Goal: Task Accomplishment & Management: Manage account settings

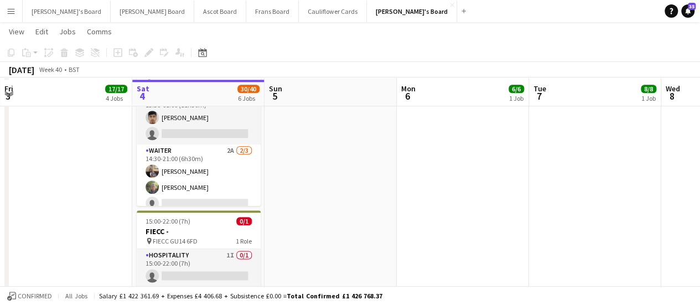
scroll to position [603, 0]
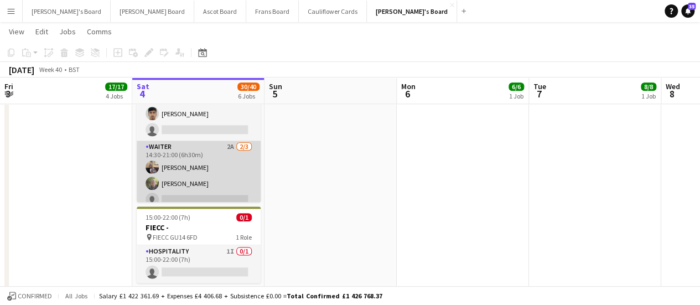
click at [226, 149] on app-card-role "Waiter 2A [DATE] 14:30-21:00 (6h30m) [PERSON_NAME] [PERSON_NAME] single-neutral…" at bounding box center [199, 175] width 124 height 70
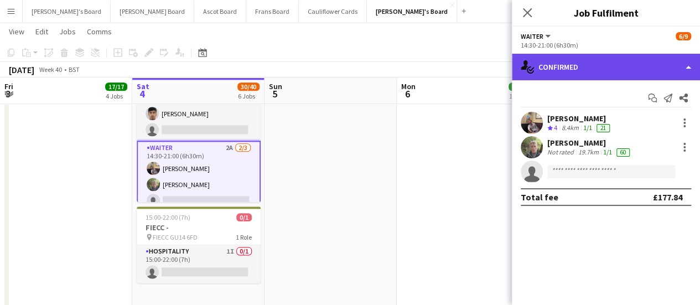
click at [604, 77] on div "single-neutral-actions-check-2 Confirmed" at bounding box center [606, 67] width 188 height 27
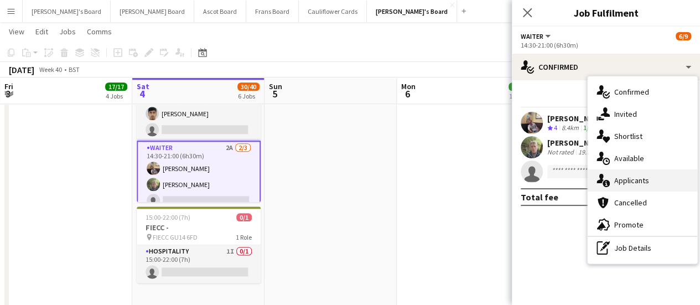
click at [653, 190] on div "single-neutral-actions-information Applicants" at bounding box center [641, 180] width 109 height 22
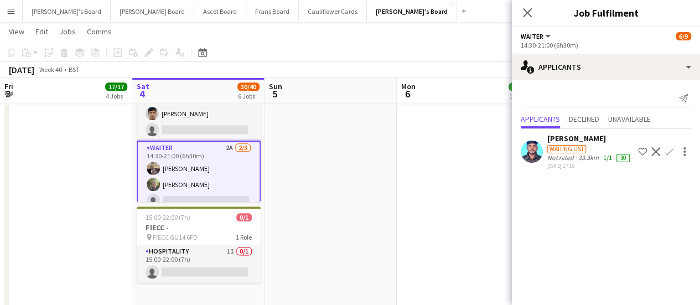
click at [414, 249] on app-date-cell "09:00-17:00 (8h) 6/6 SFG WAREHOUSE - [GEOGRAPHIC_DATA] pin Guilford Gu3 2dx 2 R…" at bounding box center [462, 2] width 132 height 963
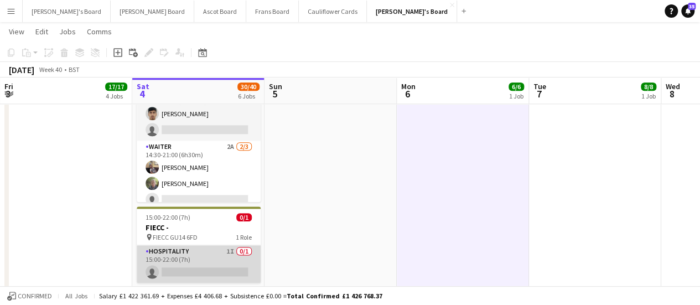
click at [228, 269] on app-card-role "Hospitality 1I 0/1 15:00-22:00 (7h) single-neutral-actions" at bounding box center [199, 264] width 124 height 38
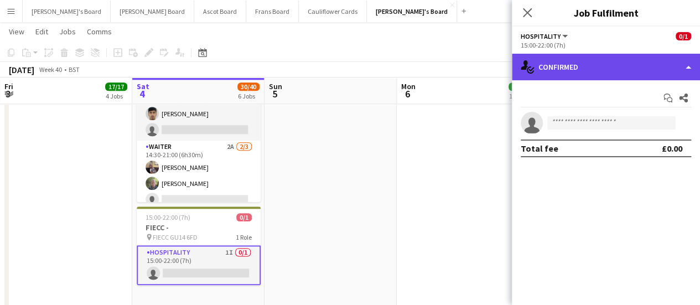
click at [643, 76] on div "single-neutral-actions-check-2 Confirmed" at bounding box center [606, 67] width 188 height 27
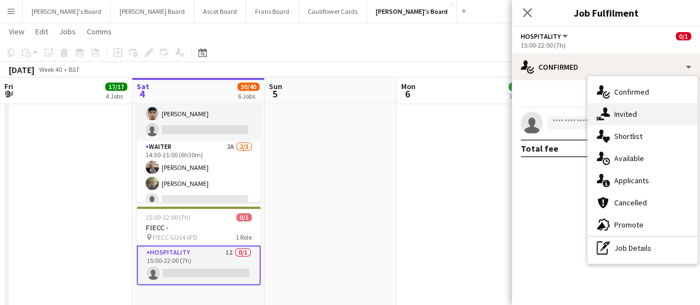
click at [640, 111] on div "single-neutral-actions-share-1 Invited" at bounding box center [641, 114] width 109 height 22
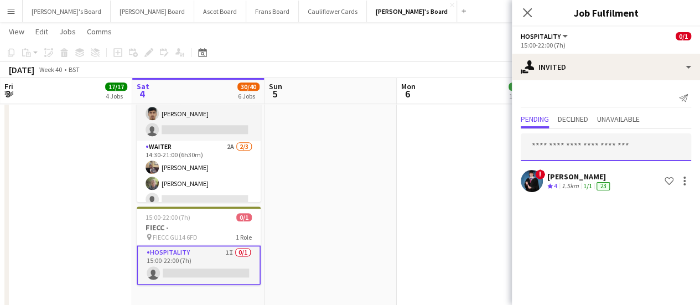
click at [573, 139] on input "text" at bounding box center [605, 147] width 170 height 28
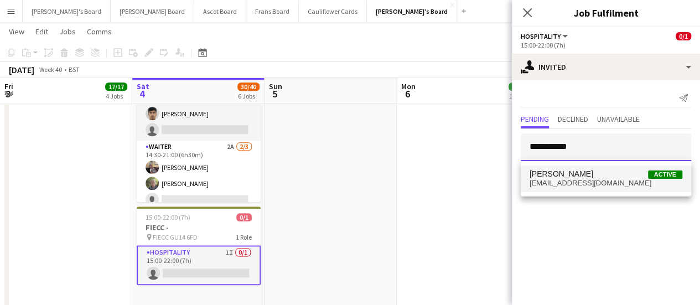
type input "**********"
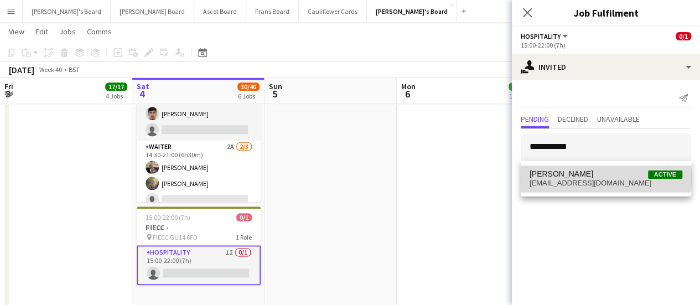
click at [564, 178] on span "[PERSON_NAME]" at bounding box center [561, 173] width 64 height 9
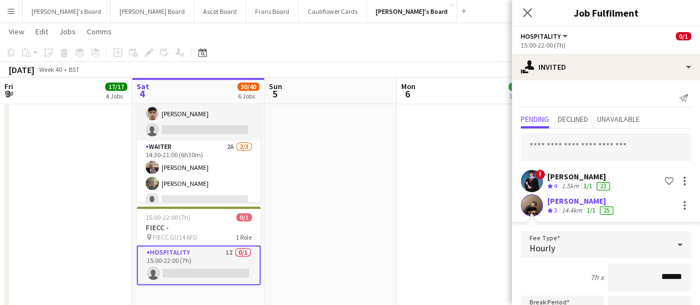
scroll to position [164, 0]
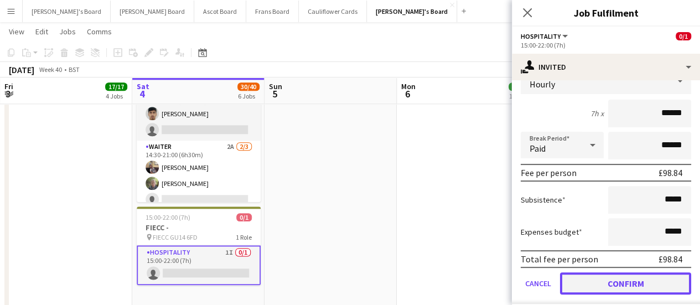
click at [619, 286] on button "Confirm" at bounding box center [625, 283] width 131 height 22
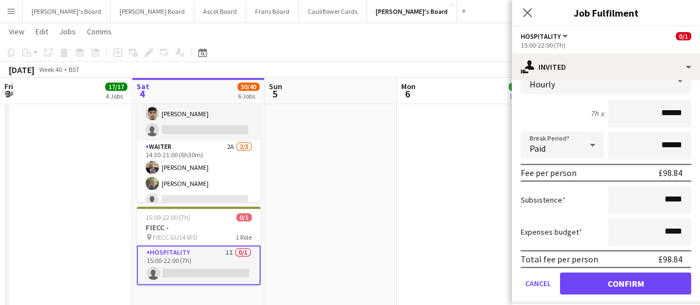
scroll to position [0, 0]
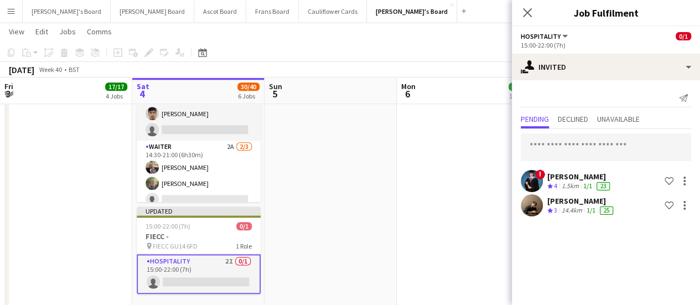
click at [395, 139] on app-date-cell at bounding box center [330, 2] width 132 height 963
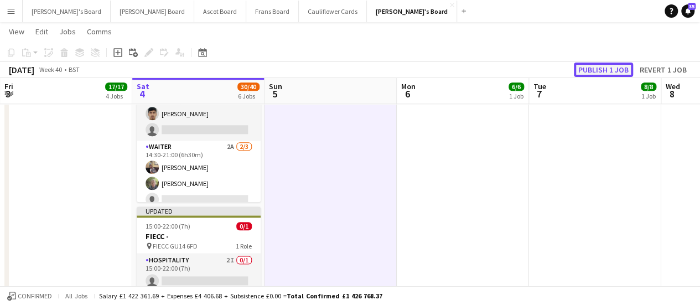
click at [601, 75] on button "Publish 1 job" at bounding box center [602, 69] width 59 height 14
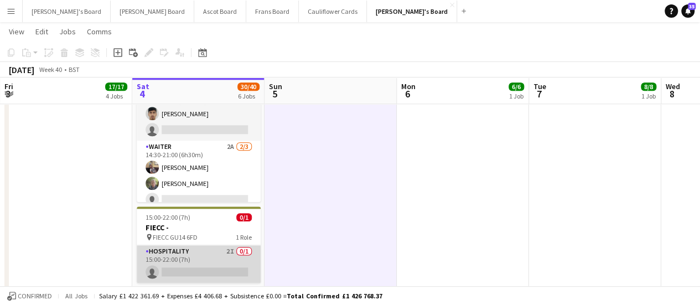
click at [175, 257] on app-card-role "Hospitality 2I 0/1 15:00-22:00 (7h) single-neutral-actions" at bounding box center [199, 264] width 124 height 38
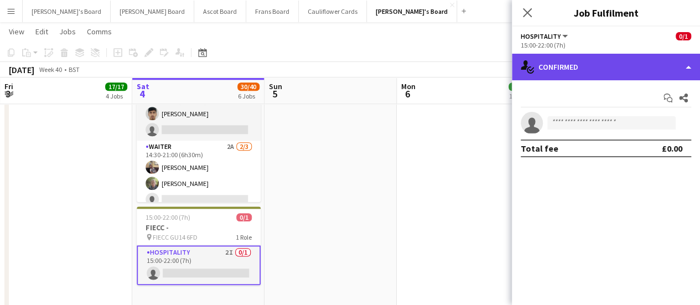
click at [644, 64] on div "single-neutral-actions-check-2 Confirmed" at bounding box center [606, 67] width 188 height 27
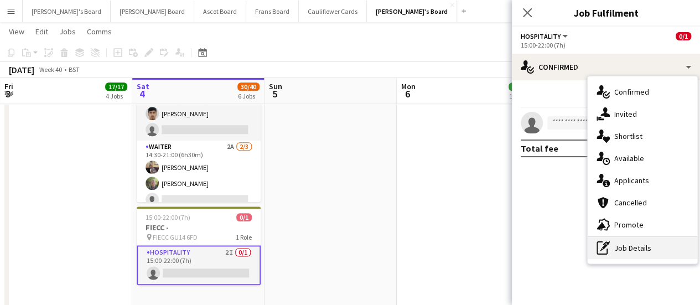
click at [635, 252] on div "pen-write Job Details" at bounding box center [641, 248] width 109 height 22
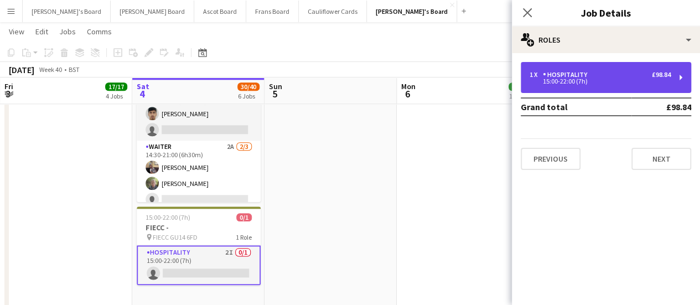
click at [560, 69] on div "1 x Hospitality £98.84 15:00-22:00 (7h)" at bounding box center [605, 77] width 170 height 31
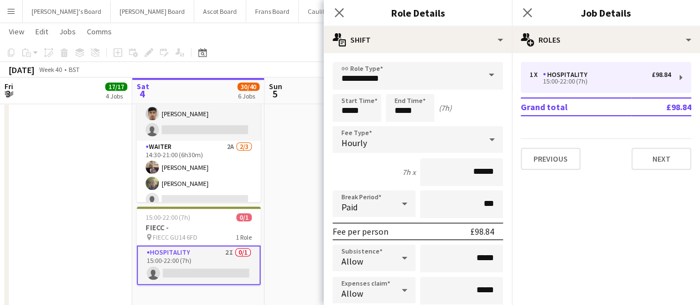
click at [264, 264] on app-date-cell "In progress 11:30-01:00 (13h30m) (Sun) 10/12 (10)Eat The Street -[GEOGRAPHIC_DA…" at bounding box center [198, 2] width 132 height 963
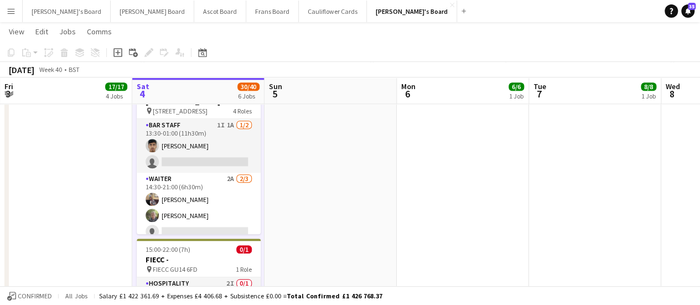
scroll to position [572, 0]
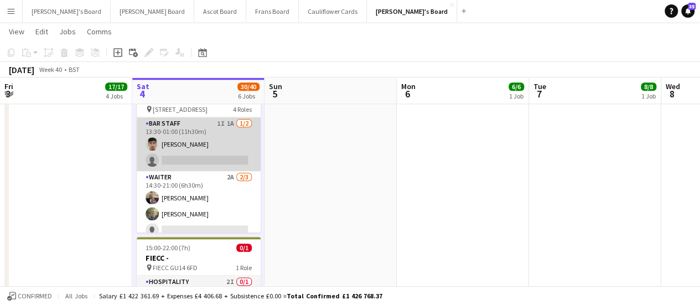
click at [235, 133] on app-card-role "BAR STAFF 1I 1A [DATE] 13:30-01:00 (11h30m) [PERSON_NAME] single-neutral-actions" at bounding box center [199, 144] width 124 height 54
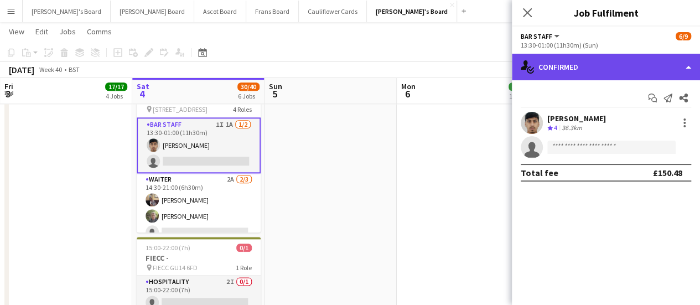
click at [588, 69] on div "single-neutral-actions-check-2 Confirmed" at bounding box center [606, 67] width 188 height 27
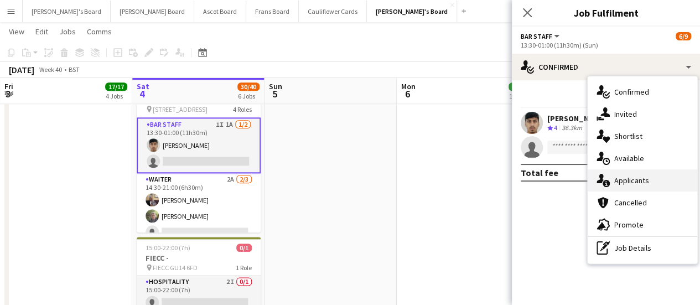
click at [606, 179] on icon "single-neutral-actions-information" at bounding box center [602, 180] width 13 height 13
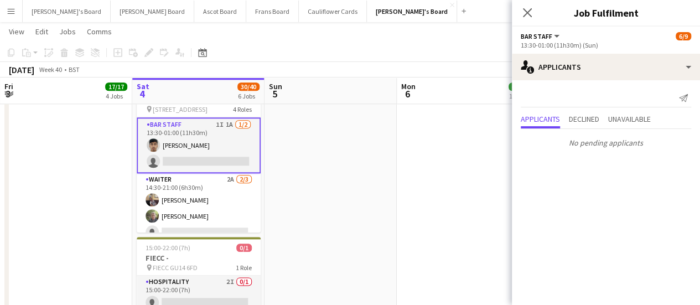
click at [299, 217] on app-date-cell at bounding box center [330, 33] width 132 height 963
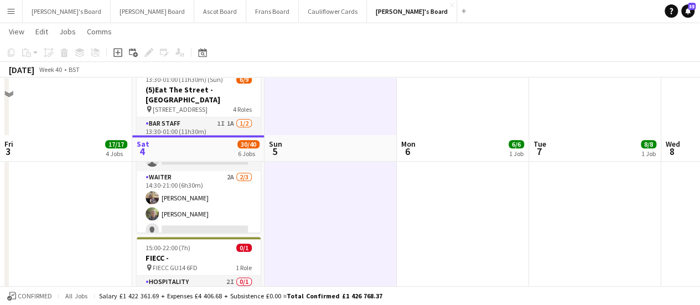
scroll to position [702, 0]
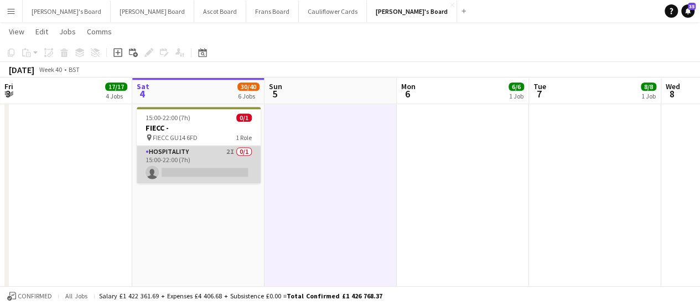
click at [218, 160] on app-card-role "Hospitality 2I 0/1 15:00-22:00 (7h) single-neutral-actions" at bounding box center [199, 164] width 124 height 38
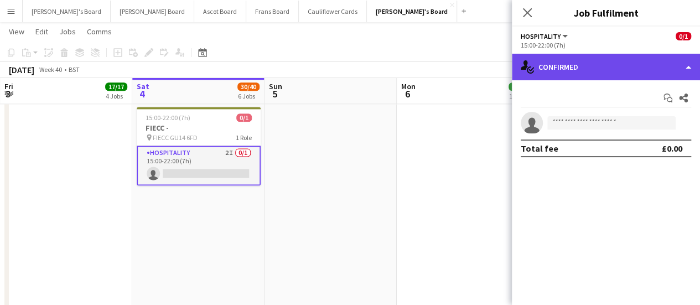
click at [593, 64] on div "single-neutral-actions-check-2 Confirmed" at bounding box center [606, 67] width 188 height 27
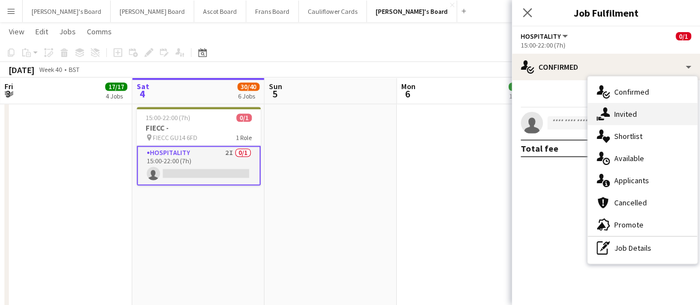
click at [636, 114] on div "single-neutral-actions-share-1 Invited" at bounding box center [641, 114] width 109 height 22
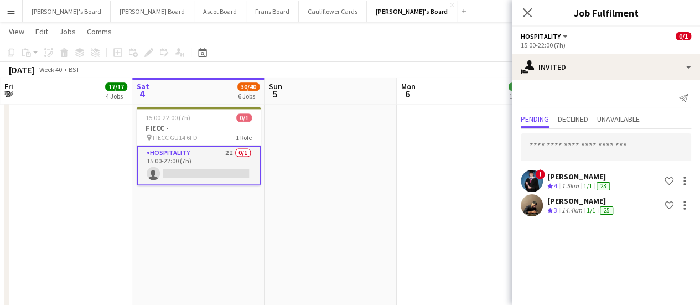
click at [636, 114] on mat-expansion-panel "user-plus Invited Send notification Pending Declined Unavailable ! [PERSON_NAME…" at bounding box center [606, 192] width 188 height 225
click at [574, 156] on input "text" at bounding box center [605, 147] width 170 height 28
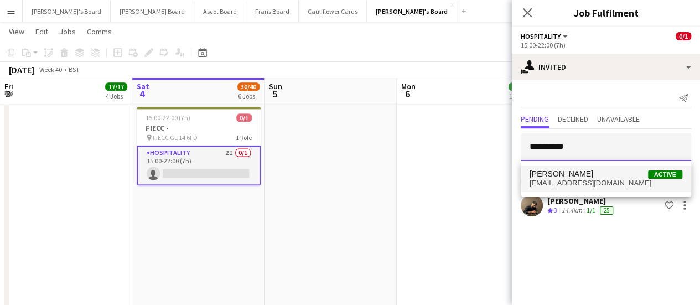
type input "**********"
click at [574, 175] on span "[PERSON_NAME]" at bounding box center [561, 173] width 64 height 9
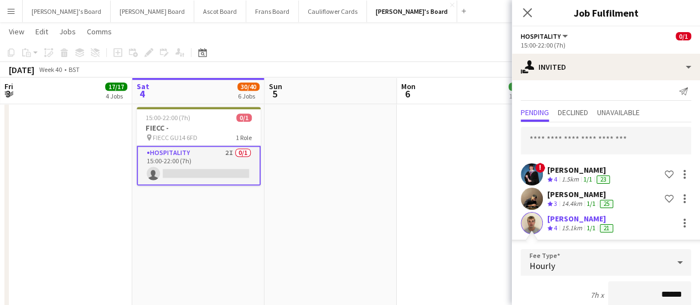
scroll to position [179, 0]
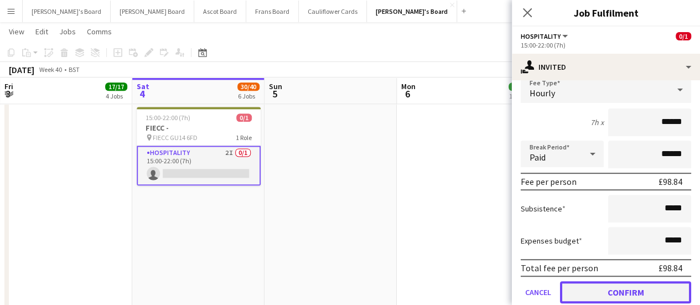
click at [606, 290] on button "Confirm" at bounding box center [625, 292] width 131 height 22
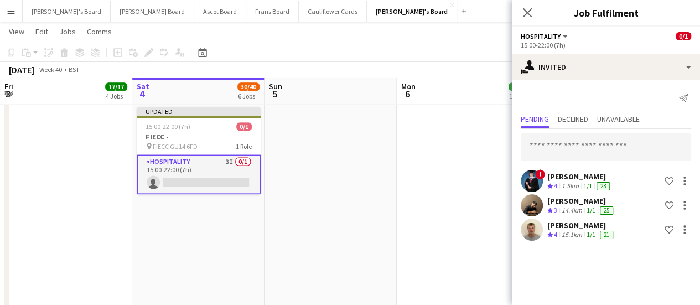
scroll to position [0, 0]
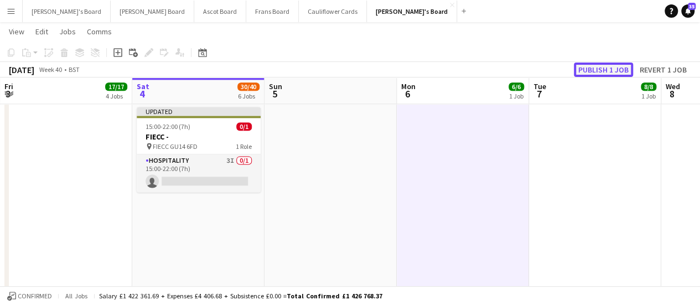
click at [597, 69] on button "Publish 1 job" at bounding box center [602, 69] width 59 height 14
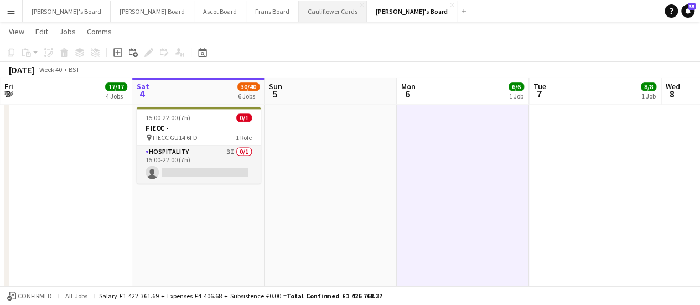
click at [299, 17] on button "Cauliflower Cards Close" at bounding box center [333, 12] width 68 height 22
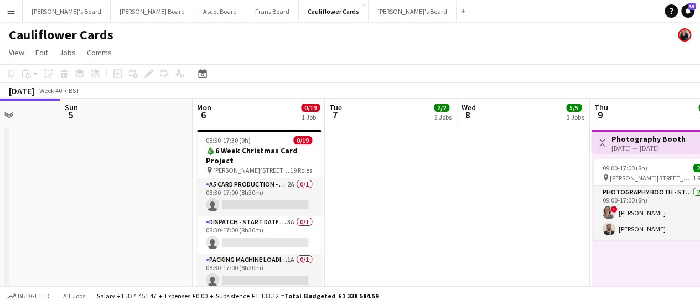
scroll to position [0, 293]
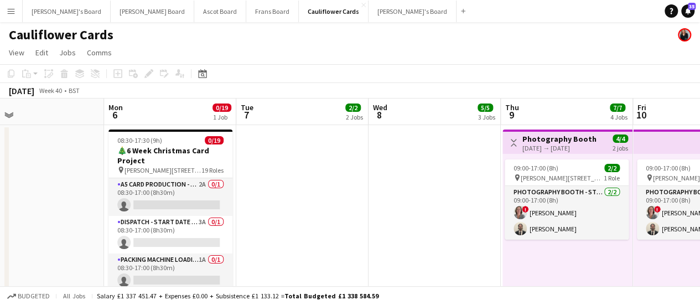
drag, startPoint x: 547, startPoint y: 208, endPoint x: 254, endPoint y: 170, distance: 295.1
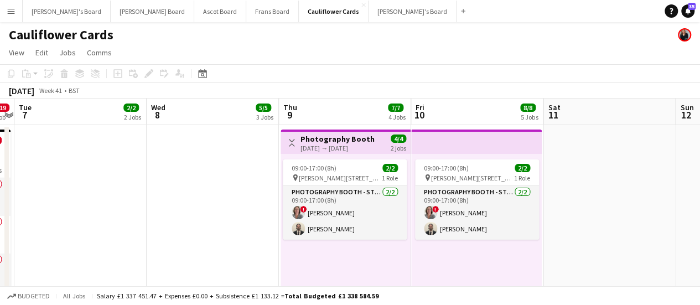
scroll to position [0, 525]
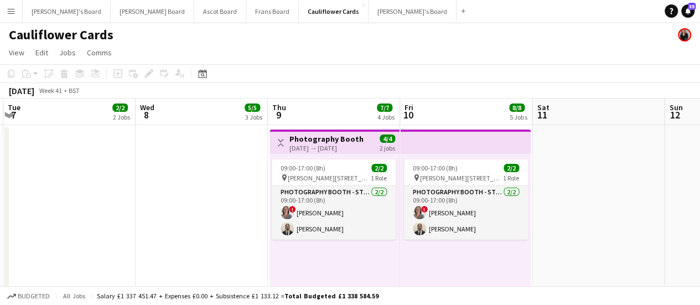
drag, startPoint x: 479, startPoint y: 230, endPoint x: 247, endPoint y: 165, distance: 241.2
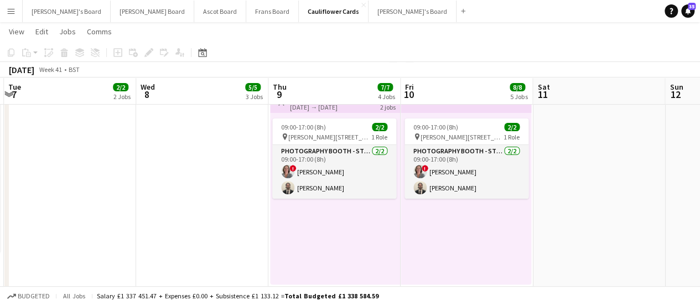
scroll to position [32, 0]
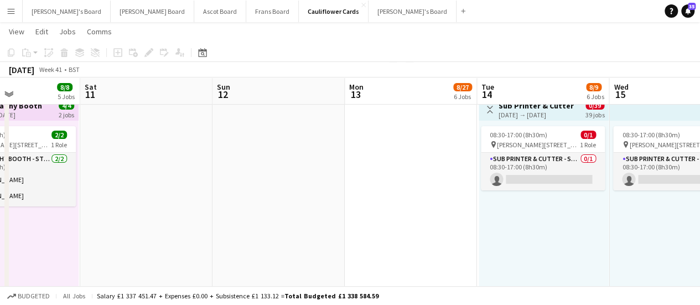
drag, startPoint x: 676, startPoint y: 200, endPoint x: 235, endPoint y: 154, distance: 443.6
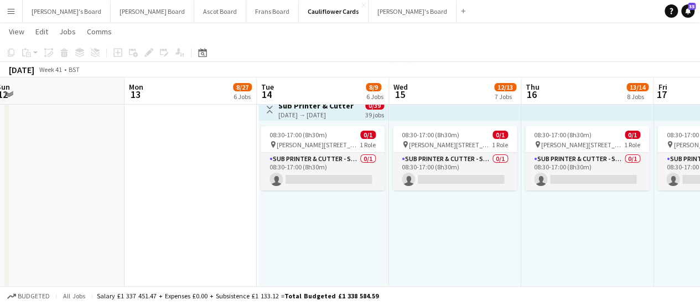
scroll to position [0, 407]
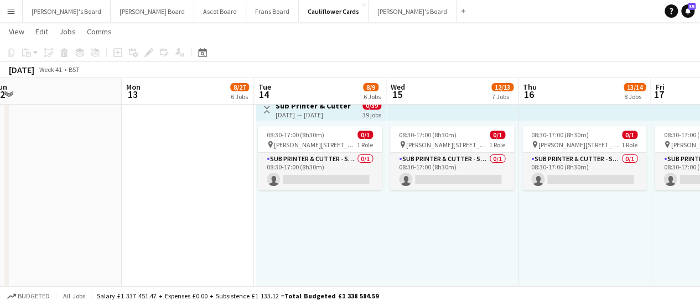
drag, startPoint x: 572, startPoint y: 208, endPoint x: 338, endPoint y: 195, distance: 234.3
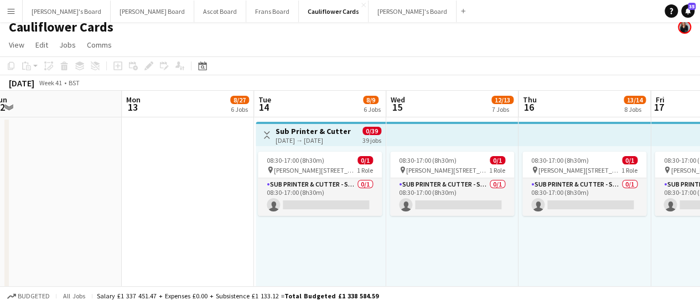
scroll to position [0, 0]
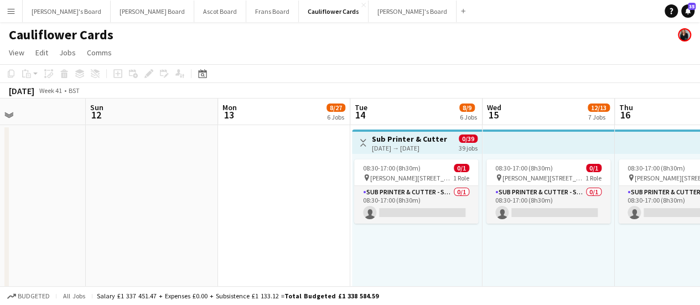
drag, startPoint x: 79, startPoint y: 207, endPoint x: 212, endPoint y: 191, distance: 134.8
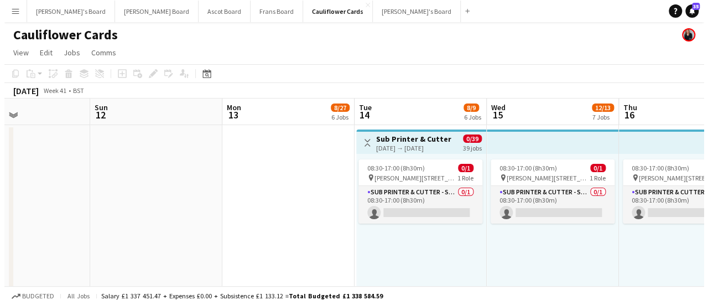
scroll to position [0, 273]
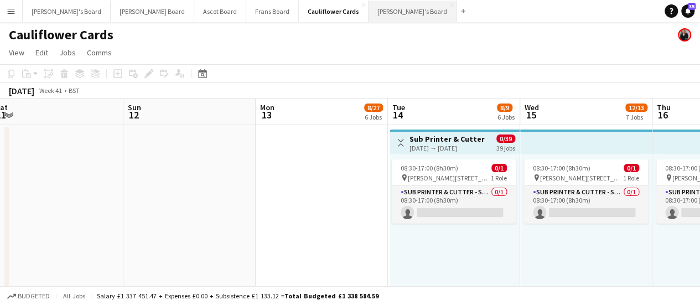
click at [368, 3] on button "[PERSON_NAME]'s Board Close" at bounding box center [412, 12] width 88 height 22
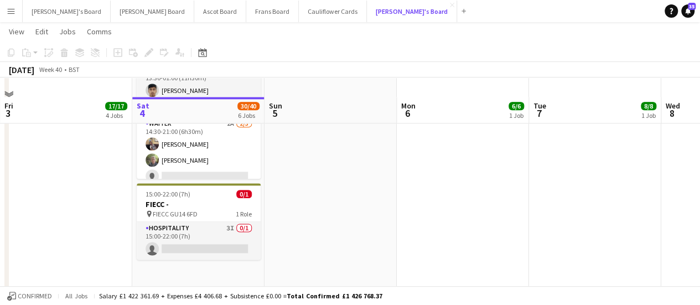
scroll to position [649, 0]
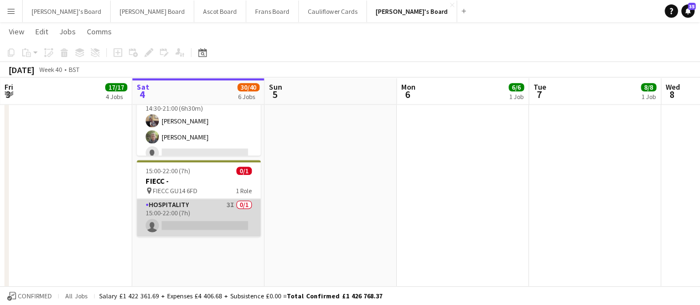
click at [231, 210] on app-card-role "Hospitality 3I 0/1 15:00-22:00 (7h) single-neutral-actions" at bounding box center [199, 218] width 124 height 38
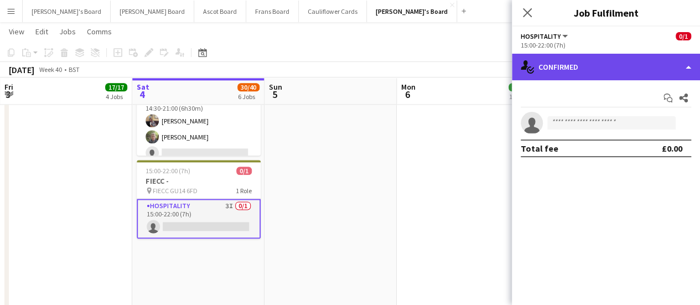
click at [600, 69] on div "single-neutral-actions-check-2 Confirmed" at bounding box center [606, 67] width 188 height 27
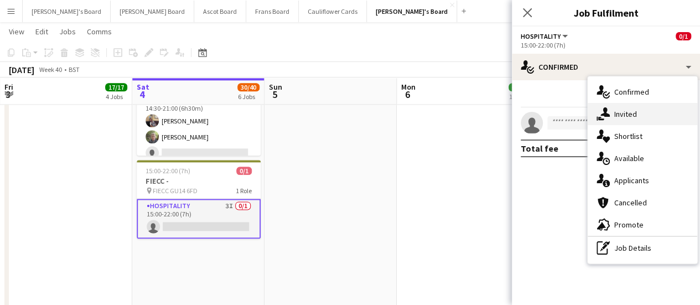
click at [614, 107] on div "single-neutral-actions-share-1 Invited" at bounding box center [641, 114] width 109 height 22
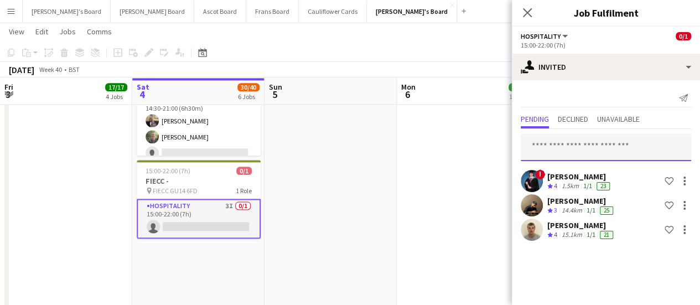
click at [577, 140] on input "text" at bounding box center [605, 147] width 170 height 28
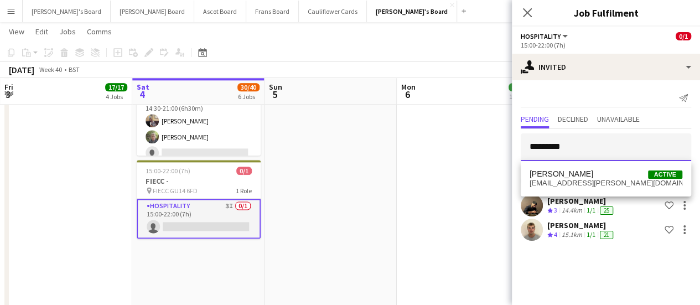
type input "*********"
click at [573, 170] on span "[PERSON_NAME]" at bounding box center [561, 173] width 64 height 9
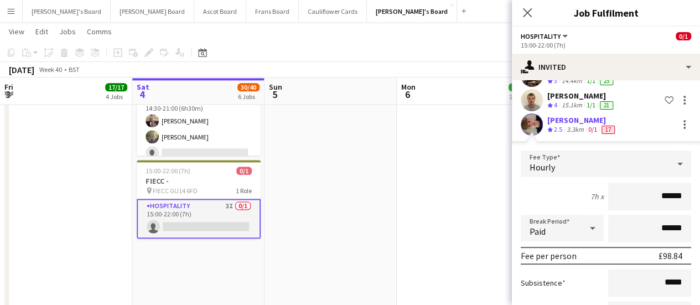
scroll to position [221, 0]
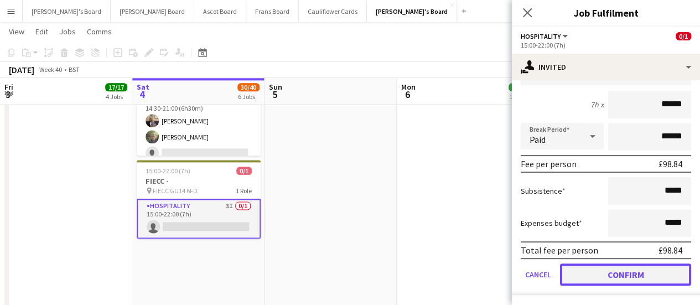
click at [588, 280] on button "Confirm" at bounding box center [625, 274] width 131 height 22
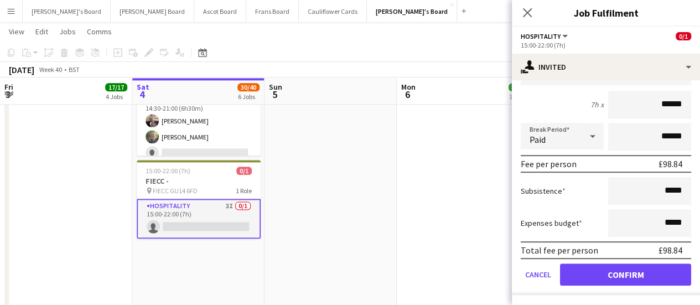
scroll to position [0, 0]
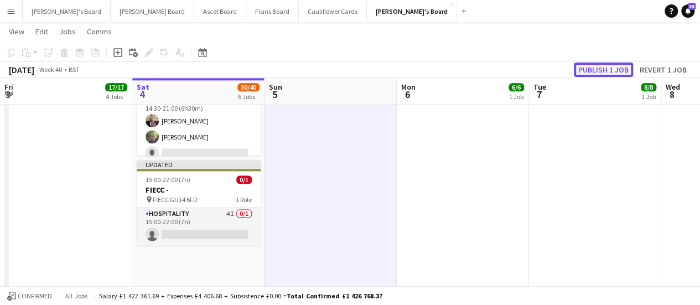
click at [604, 63] on button "Publish 1 job" at bounding box center [602, 69] width 59 height 14
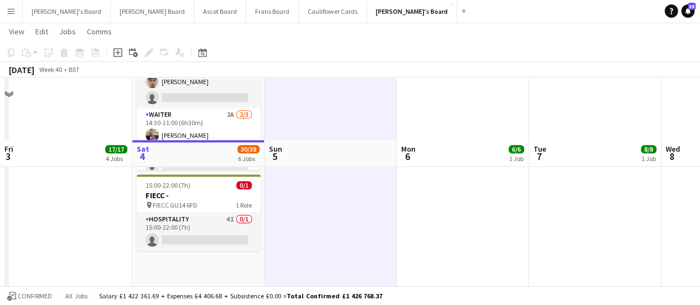
scroll to position [612, 0]
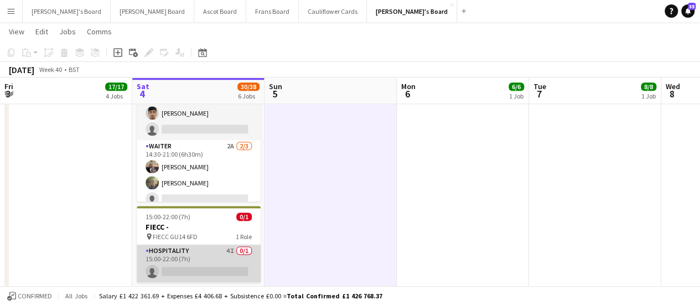
click at [209, 269] on app-card-role "Hospitality 4I 0/1 15:00-22:00 (7h) single-neutral-actions" at bounding box center [199, 263] width 124 height 38
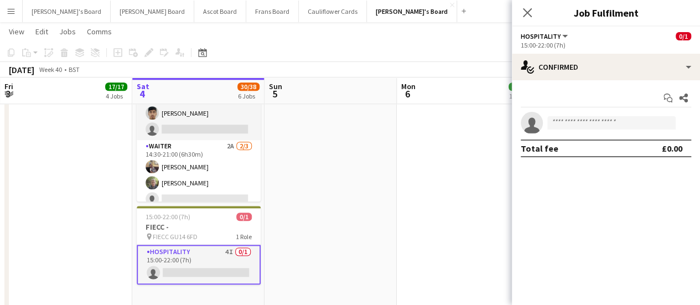
click at [580, 116] on app-invite-slot "single-neutral-actions" at bounding box center [606, 123] width 188 height 22
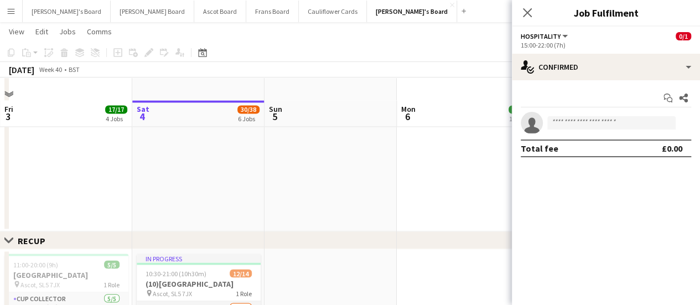
scroll to position [879, 0]
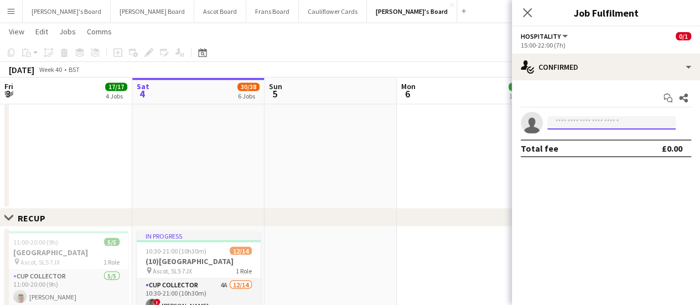
click at [578, 123] on input at bounding box center [611, 122] width 128 height 13
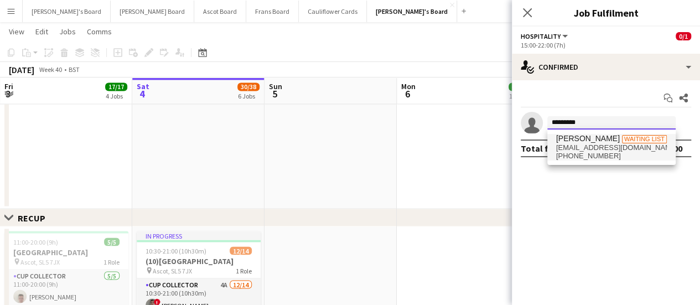
type input "*********"
click at [581, 143] on span "[EMAIL_ADDRESS][DOMAIN_NAME]" at bounding box center [611, 147] width 111 height 9
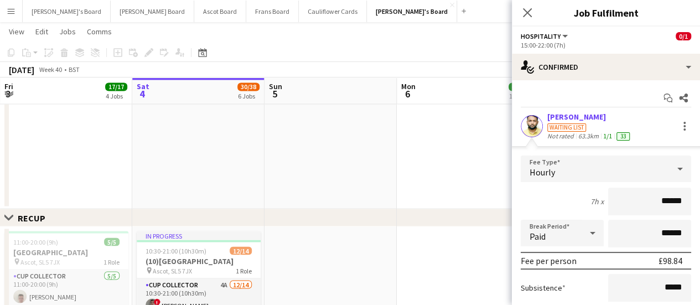
scroll to position [118, 0]
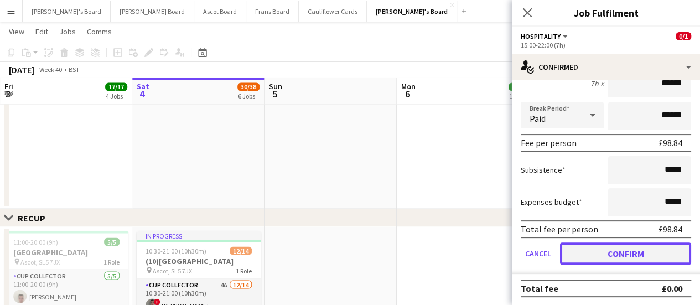
click at [660, 248] on button "Confirm" at bounding box center [625, 253] width 131 height 22
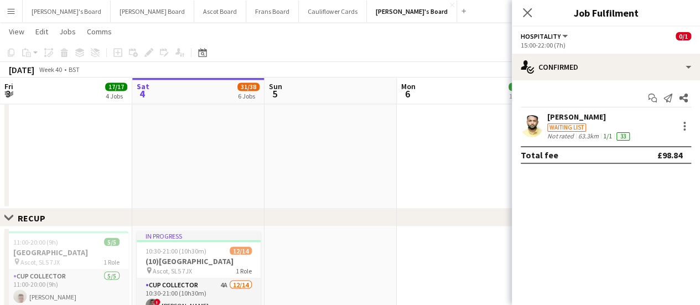
scroll to position [0, 0]
click at [588, 140] on app-confirmed-crew "[PERSON_NAME] Waiting list Not rated 63.3km 1/1 33 Total fee £98.84" at bounding box center [606, 138] width 188 height 52
click at [577, 125] on div "Waiting list" at bounding box center [566, 127] width 39 height 8
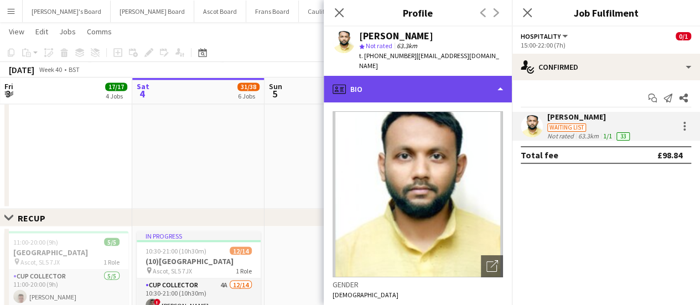
click at [486, 88] on div "profile Bio" at bounding box center [417, 89] width 188 height 27
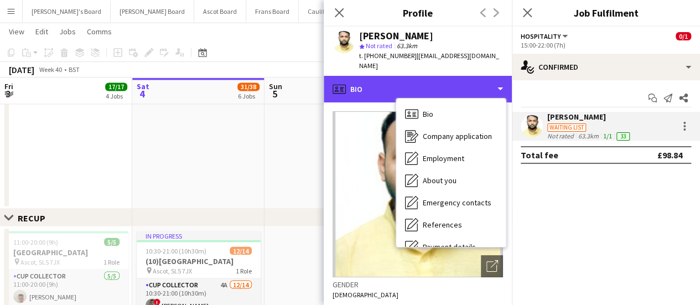
scroll to position [148, 0]
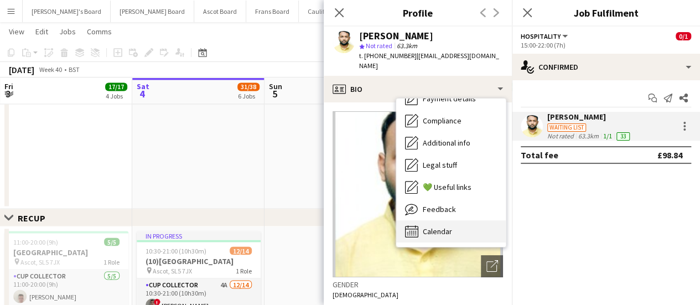
click at [483, 229] on div "Calendar Calendar" at bounding box center [450, 231] width 109 height 22
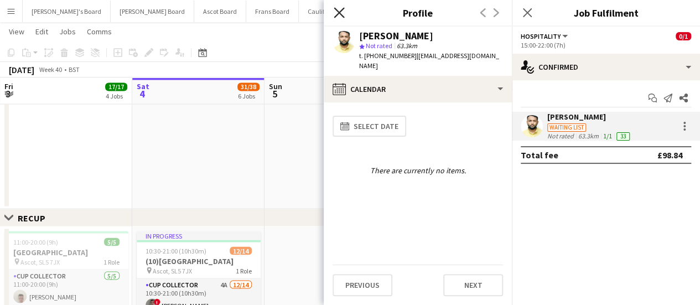
click at [342, 13] on icon "Close pop-in" at bounding box center [338, 12] width 11 height 11
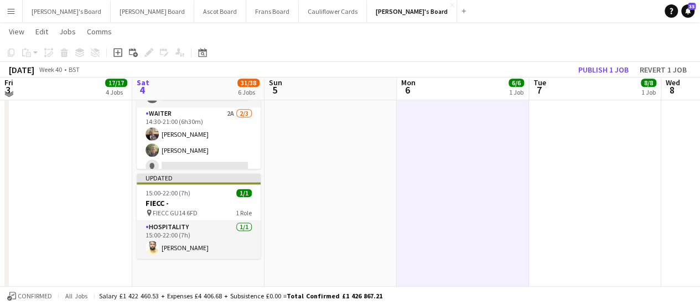
scroll to position [633, 0]
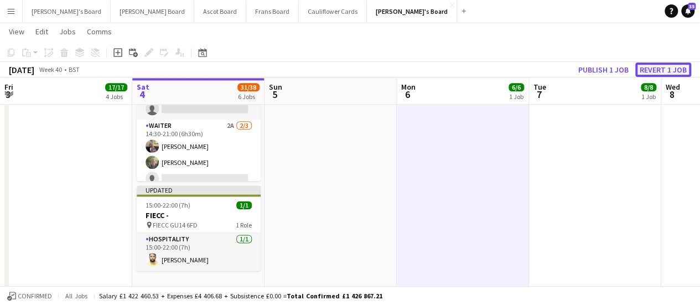
click at [652, 65] on button "Revert 1 job" at bounding box center [663, 69] width 56 height 14
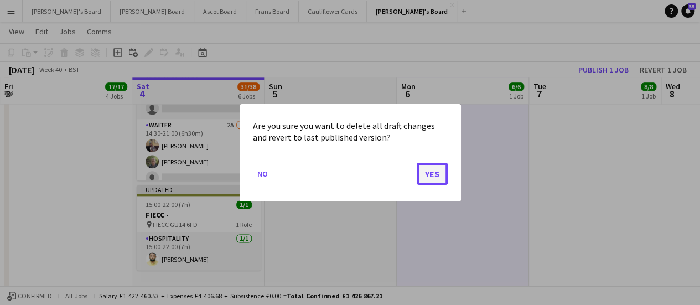
click at [434, 174] on button "Yes" at bounding box center [431, 173] width 31 height 22
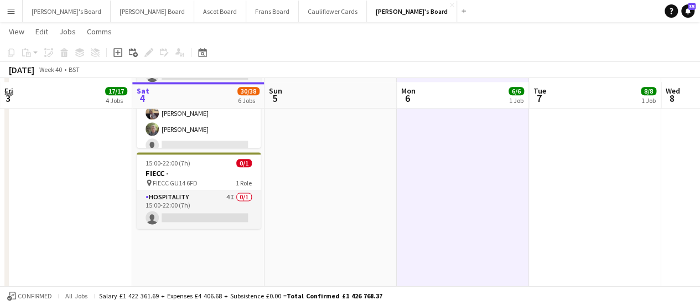
scroll to position [670, 0]
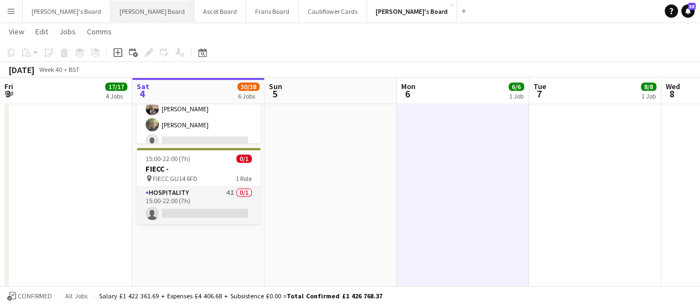
click at [111, 21] on button "[PERSON_NAME] Board Close" at bounding box center [152, 12] width 83 height 22
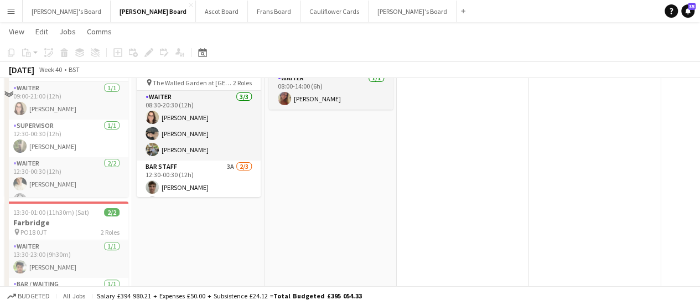
scroll to position [49, 0]
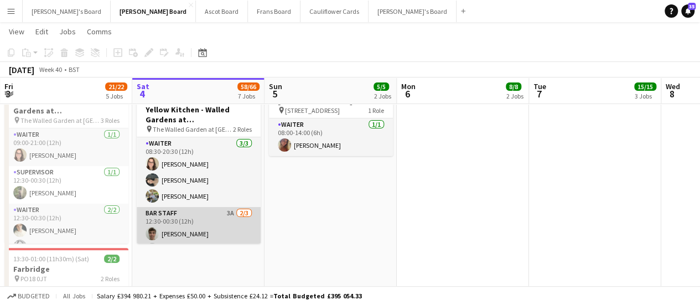
click at [218, 213] on app-card-role "BAR STAFF 3A [DATE] 12:30-00:30 (12h) [PERSON_NAME] [PERSON_NAME] Salt single-n…" at bounding box center [199, 242] width 124 height 70
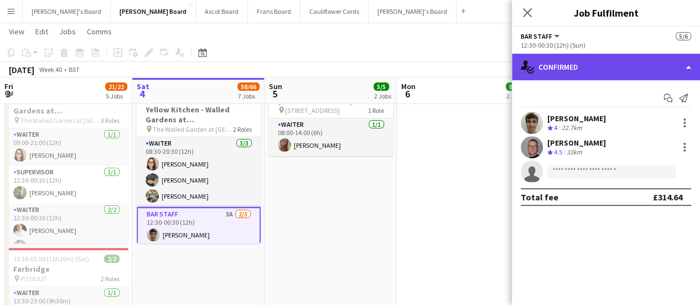
click at [638, 67] on div "single-neutral-actions-check-2 Confirmed" at bounding box center [606, 67] width 188 height 27
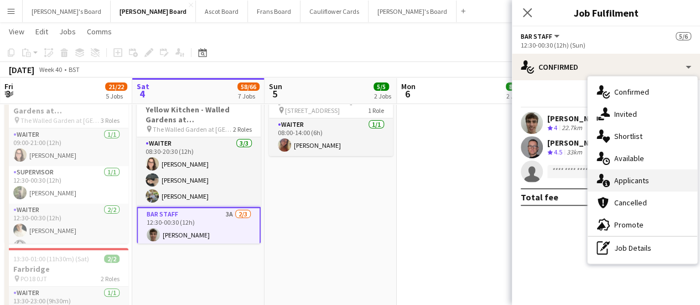
click at [641, 176] on span "Applicants" at bounding box center [631, 180] width 35 height 10
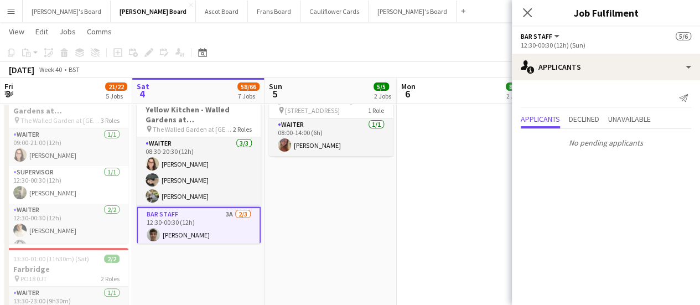
click at [387, 231] on app-date-cell "08:00-14:00 (6h) 1/1 [GEOGRAPHIC_DATA] pin [GEOGRAPHIC_DATA], GU29 0AY 1 Role W…" at bounding box center [330, 230] width 132 height 310
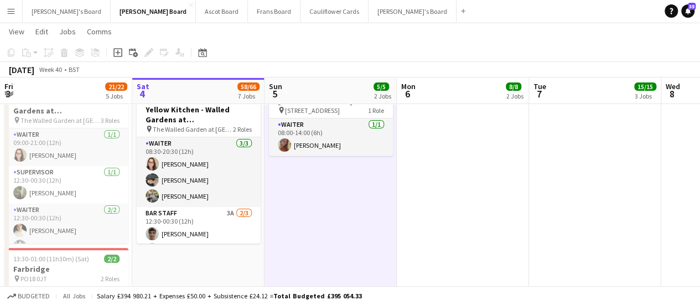
scroll to position [0, 0]
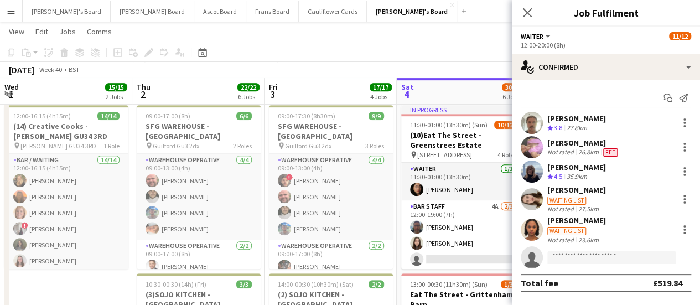
scroll to position [0, 264]
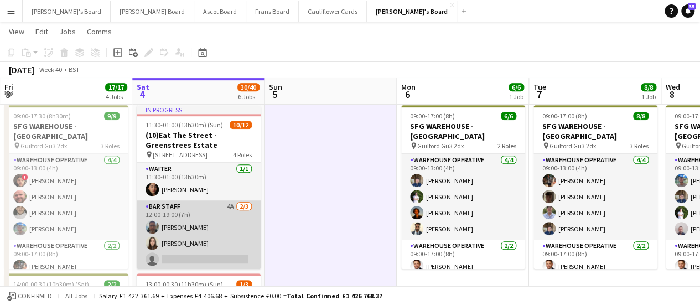
click at [229, 218] on app-card-role "BAR STAFF 4A 2/3 12:00-19:00 (7h) Samuel Bell Hannah Williams single-neutral-ac…" at bounding box center [199, 235] width 124 height 70
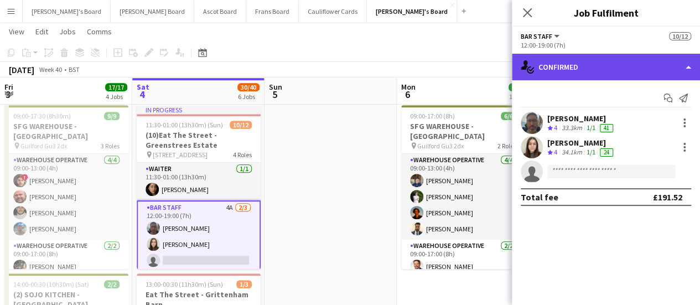
click at [619, 71] on div "single-neutral-actions-check-2 Confirmed" at bounding box center [606, 67] width 188 height 27
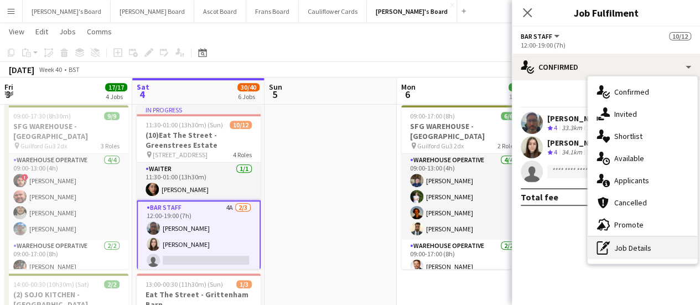
click at [643, 241] on div "pen-write Job Details" at bounding box center [641, 248] width 109 height 22
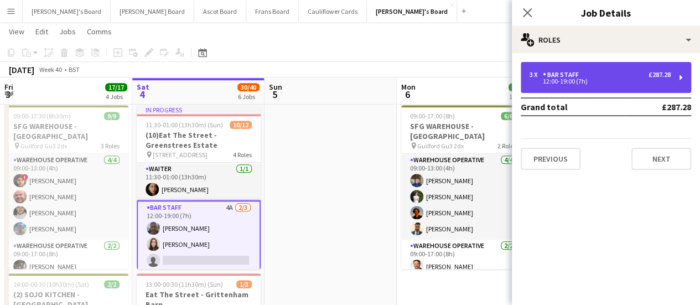
click at [608, 75] on div "3 x BAR STAFF £287.28" at bounding box center [599, 75] width 141 height 8
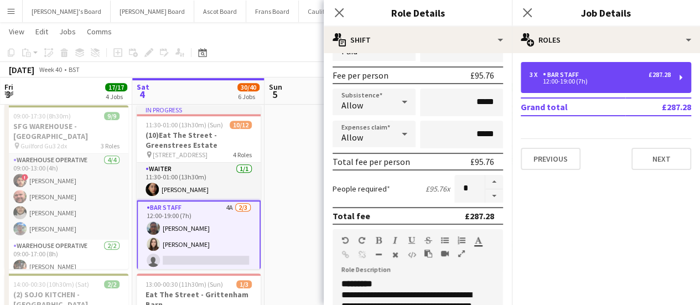
scroll to position [155, 0]
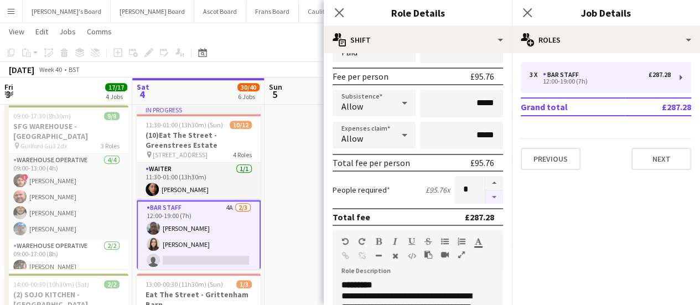
click at [485, 199] on button "button" at bounding box center [494, 197] width 18 height 14
type input "*"
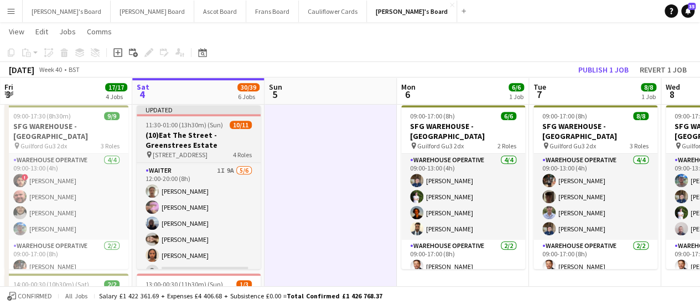
scroll to position [67, 0]
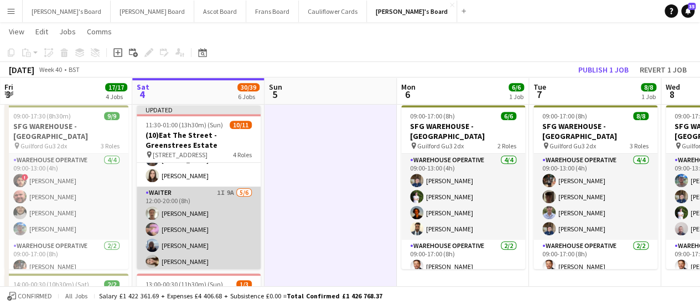
click at [180, 249] on app-card-role "Waiter 1I 9A 5/6 12:00-20:00 (8h) Jye Rose Summer Williams Samantha Harden Emma…" at bounding box center [199, 245] width 124 height 118
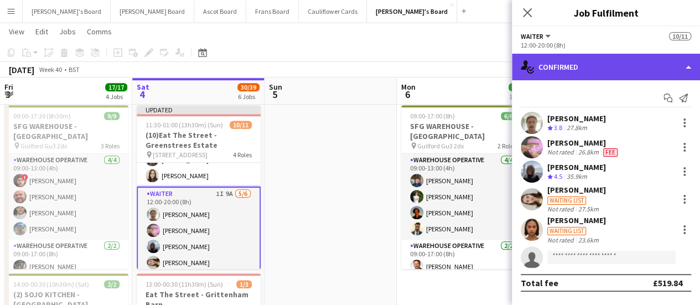
click at [594, 68] on div "single-neutral-actions-check-2 Confirmed" at bounding box center [606, 67] width 188 height 27
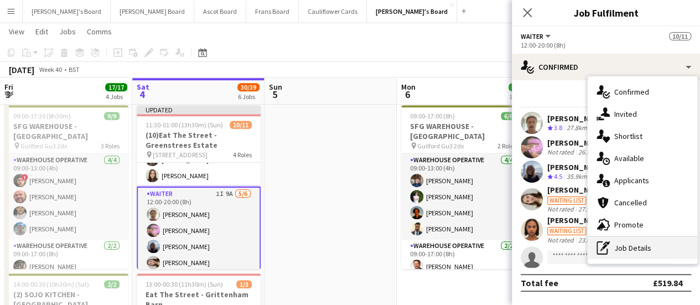
click at [643, 254] on div "pen-write Job Details" at bounding box center [641, 248] width 109 height 22
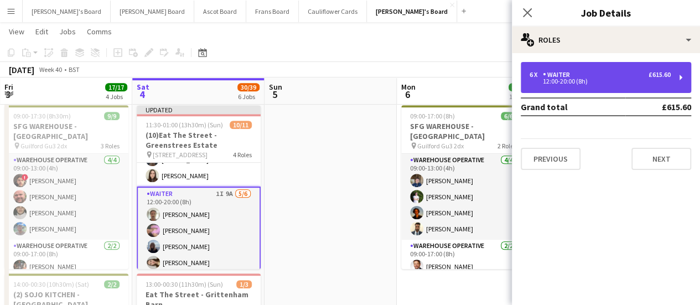
click at [596, 85] on div "6 x Waiter £615.60 12:00-20:00 (8h)" at bounding box center [605, 77] width 170 height 31
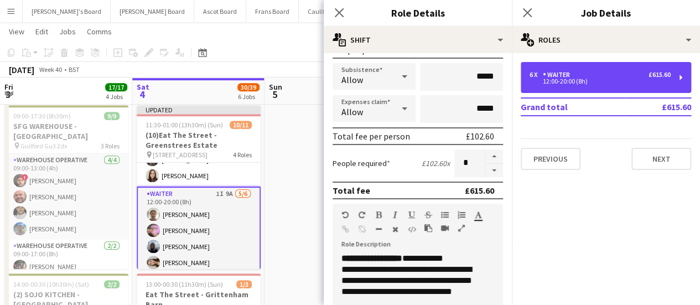
scroll to position [185, 0]
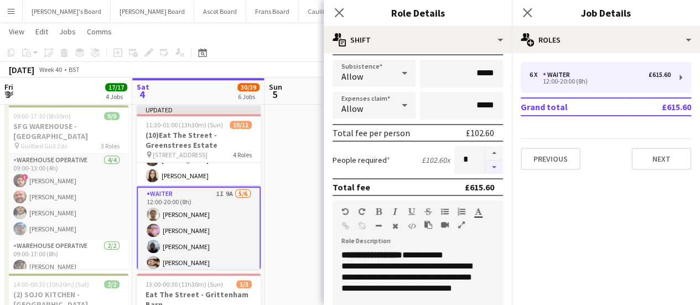
click at [488, 164] on button "button" at bounding box center [494, 167] width 18 height 14
type input "*"
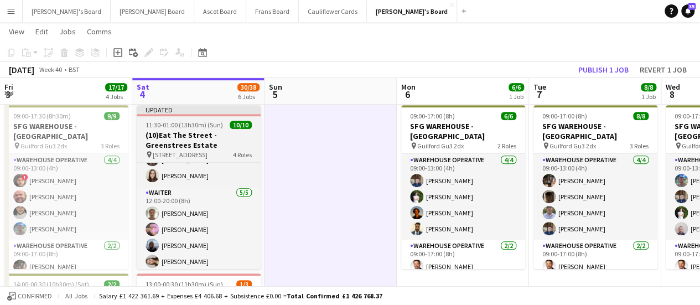
scroll to position [140, 0]
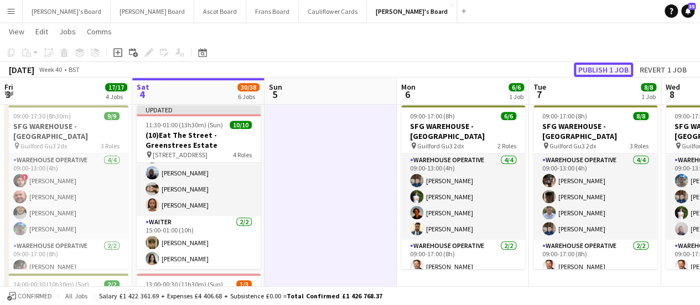
click at [599, 74] on button "Publish 1 job" at bounding box center [602, 69] width 59 height 14
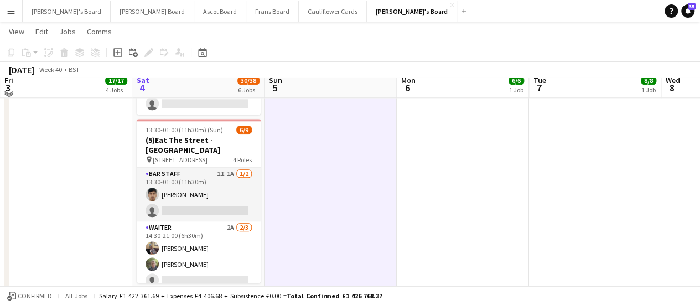
scroll to position [528, 0]
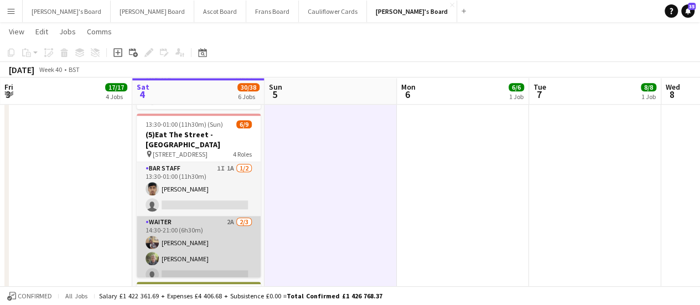
click at [242, 229] on app-card-role "Waiter 2A [DATE] 14:30-21:00 (6h30m) [PERSON_NAME] [PERSON_NAME] single-neutral…" at bounding box center [199, 251] width 124 height 70
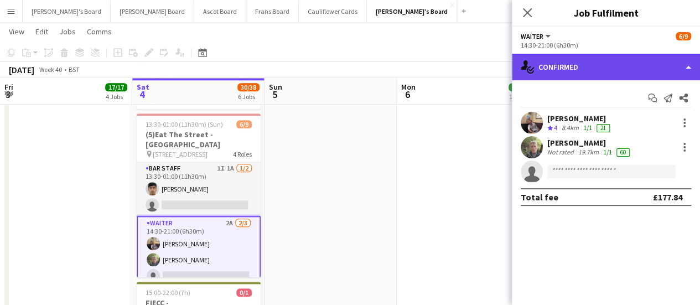
click at [605, 76] on div "single-neutral-actions-check-2 Confirmed" at bounding box center [606, 67] width 188 height 27
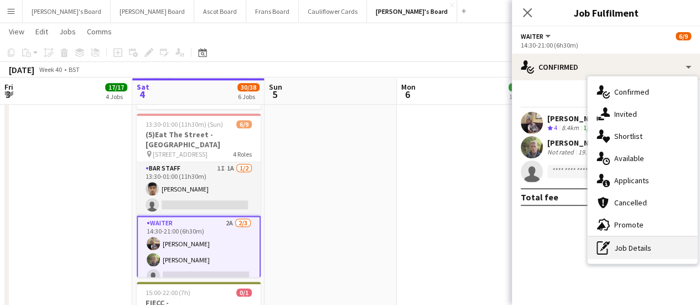
click at [628, 241] on div "pen-write Job Details" at bounding box center [641, 248] width 109 height 22
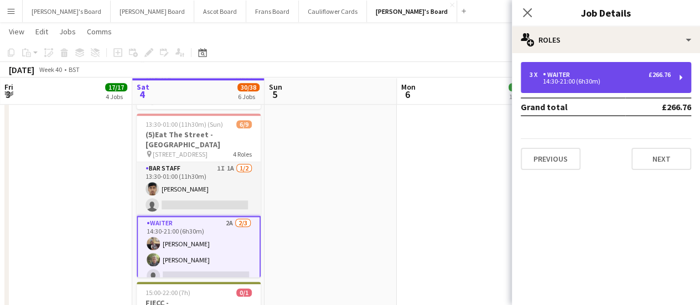
click at [573, 74] on div "Waiter" at bounding box center [558, 75] width 32 height 8
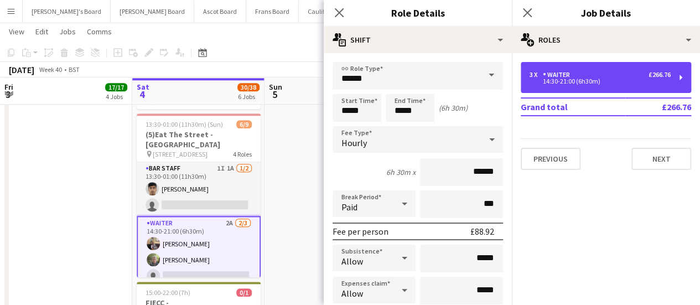
scroll to position [104, 0]
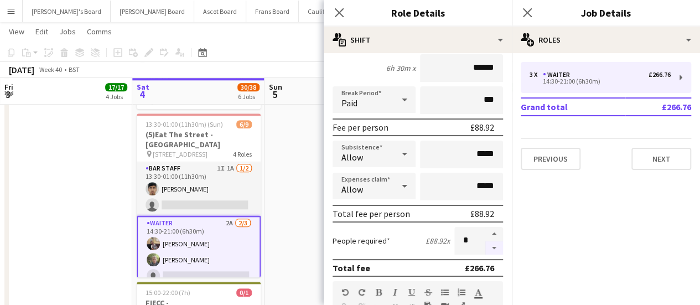
click at [486, 249] on button "button" at bounding box center [494, 248] width 18 height 14
type input "*"
click at [300, 191] on app-date-cell at bounding box center [330, 77] width 132 height 963
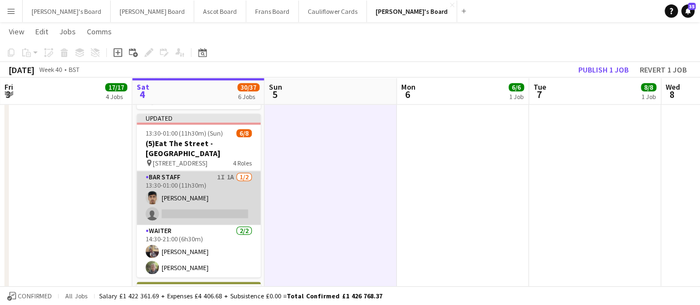
click at [232, 184] on app-card-role "BAR STAFF 1I 1A [DATE] 13:30-01:00 (11h30m) [PERSON_NAME] single-neutral-actions" at bounding box center [199, 198] width 124 height 54
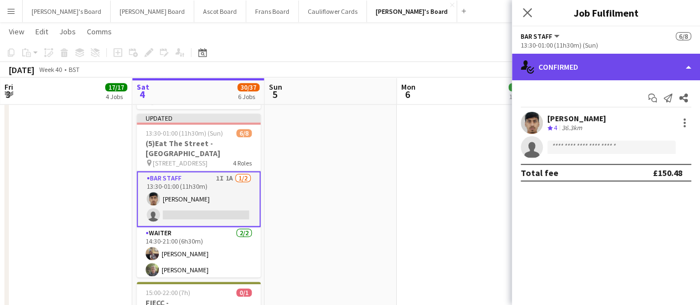
click at [627, 79] on div "single-neutral-actions-check-2 Confirmed" at bounding box center [606, 67] width 188 height 27
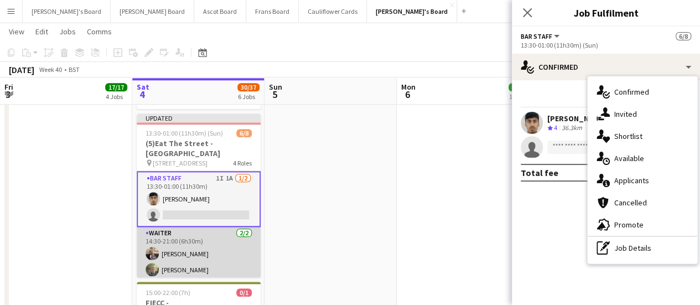
click at [186, 239] on app-card-role "Waiter 2/2 14:30-21:00 (6h30m) Thomas Clark Lisa Allen" at bounding box center [199, 254] width 124 height 54
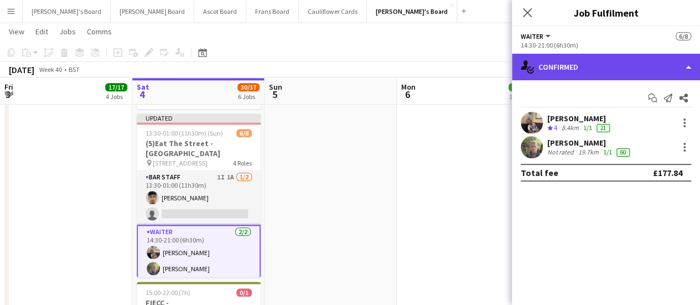
click at [604, 66] on div "single-neutral-actions-check-2 Confirmed" at bounding box center [606, 67] width 188 height 27
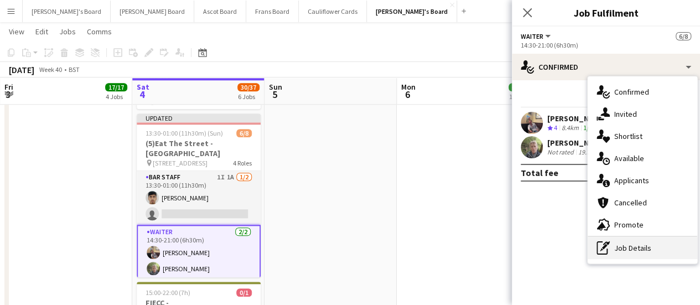
click at [625, 241] on div "pen-write Job Details" at bounding box center [641, 248] width 109 height 22
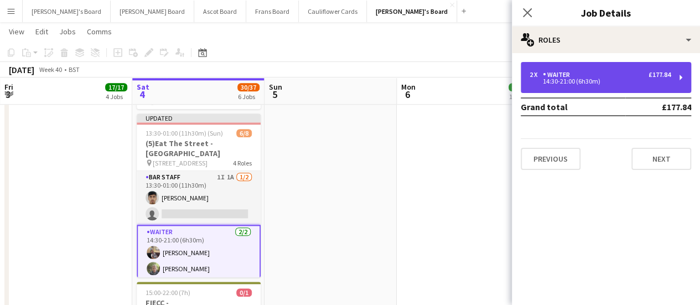
click at [609, 87] on div "2 x Waiter £177.84 14:30-21:00 (6h30m)" at bounding box center [605, 77] width 170 height 31
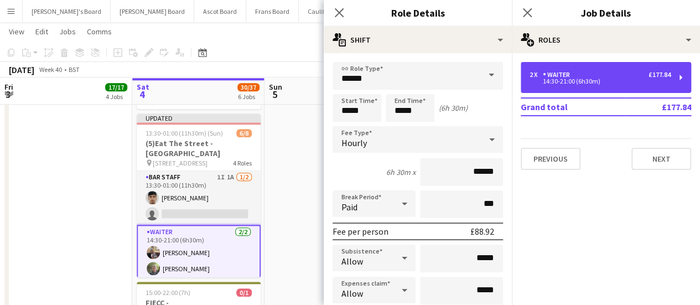
scroll to position [203, 0]
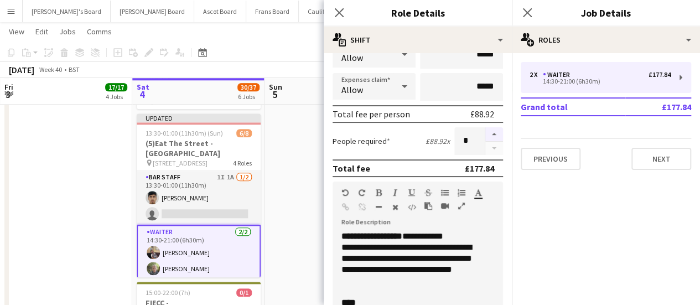
click at [487, 136] on button "button" at bounding box center [494, 134] width 18 height 14
type input "*"
click at [292, 178] on app-date-cell at bounding box center [330, 77] width 132 height 963
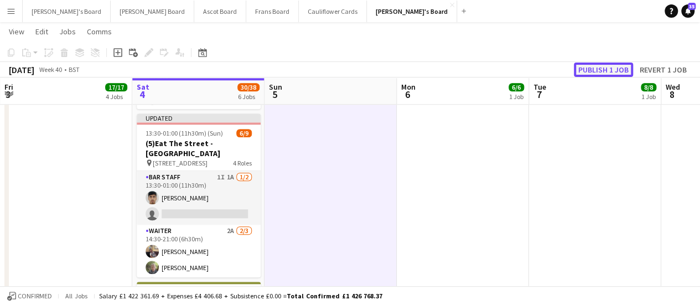
click at [612, 70] on button "Publish 1 job" at bounding box center [602, 69] width 59 height 14
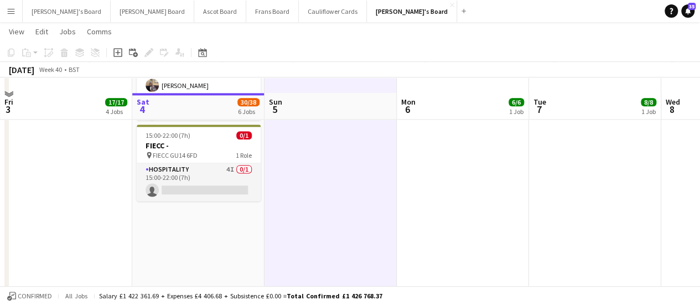
scroll to position [700, 0]
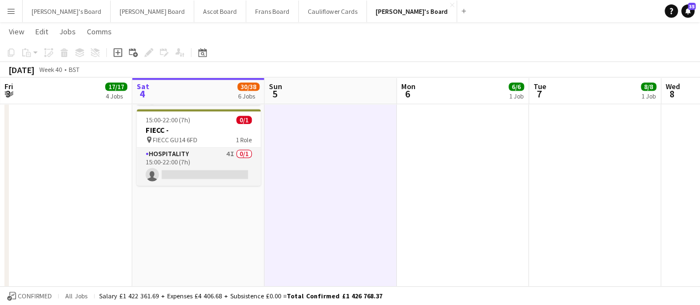
click at [15, 13] on button "Menu" at bounding box center [11, 11] width 22 height 22
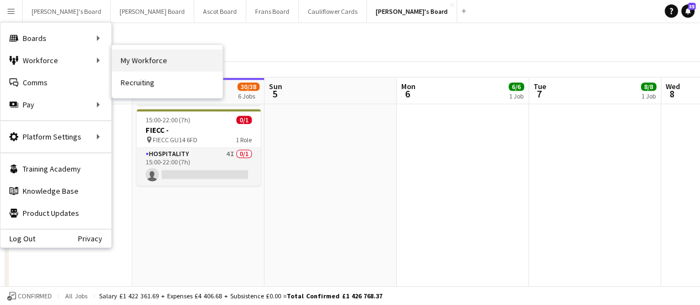
click at [135, 69] on link "My Workforce" at bounding box center [167, 60] width 111 height 22
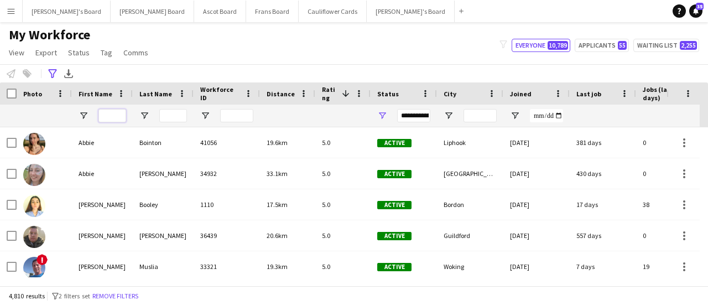
click at [108, 119] on input "First Name Filter Input" at bounding box center [112, 115] width 28 height 13
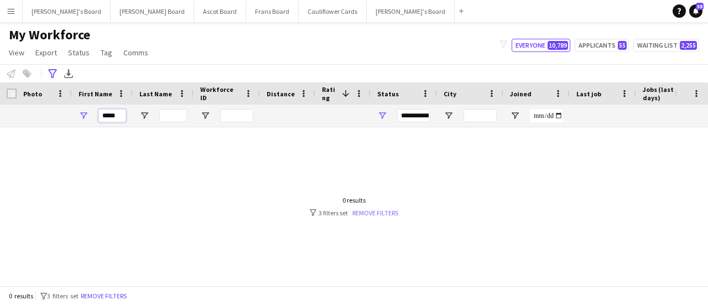
type input "*****"
click at [372, 208] on link "Remove filters" at bounding box center [375, 212] width 46 height 8
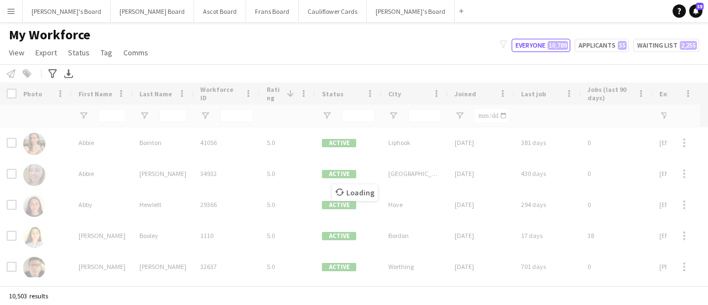
click at [121, 116] on div "Loading" at bounding box center [354, 183] width 708 height 203
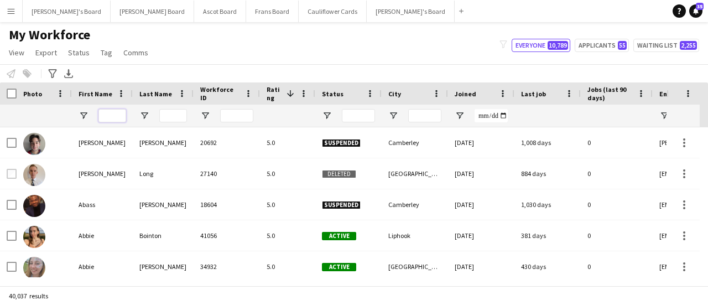
click at [106, 113] on input "First Name Filter Input" at bounding box center [112, 115] width 28 height 13
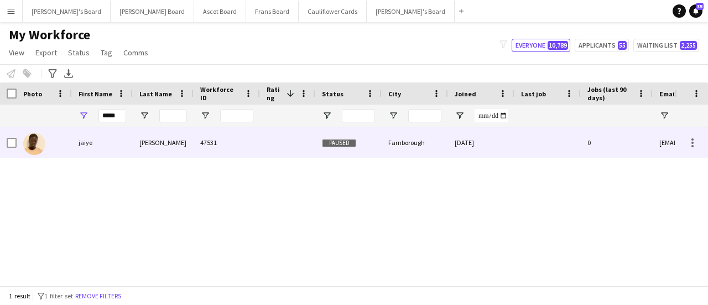
click at [167, 145] on div "Adeyemo" at bounding box center [163, 142] width 61 height 30
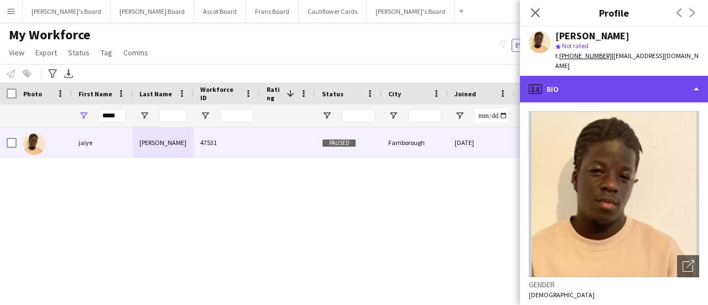
click at [662, 87] on div "profile Bio" at bounding box center [614, 89] width 188 height 27
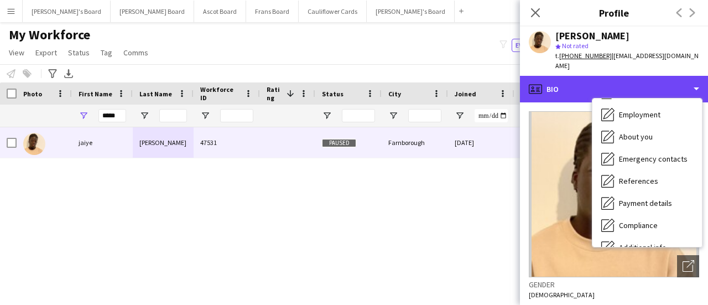
scroll to position [49, 0]
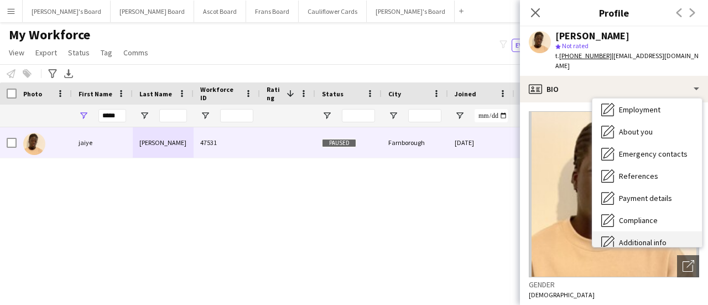
click at [641, 237] on span "Additional info" at bounding box center [643, 242] width 48 height 10
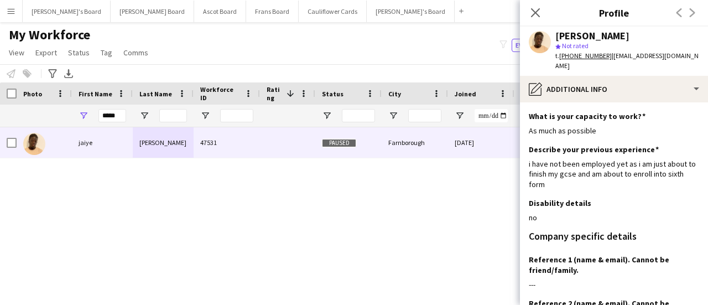
click at [354, 192] on div "jaiye Adeyemo 47531 Paused Farnborough 25-05-2025 0 j6486716@gmail.com" at bounding box center [337, 202] width 675 height 150
click at [532, 14] on icon "Close pop-in" at bounding box center [535, 12] width 11 height 11
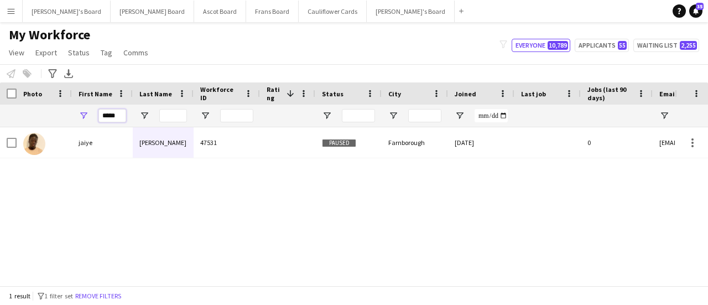
click at [115, 111] on input "*****" at bounding box center [112, 115] width 28 height 13
type input "*"
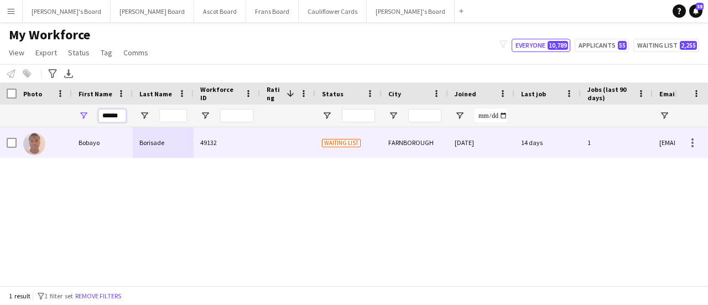
type input "******"
click at [103, 143] on div "Bobayo" at bounding box center [102, 142] width 61 height 30
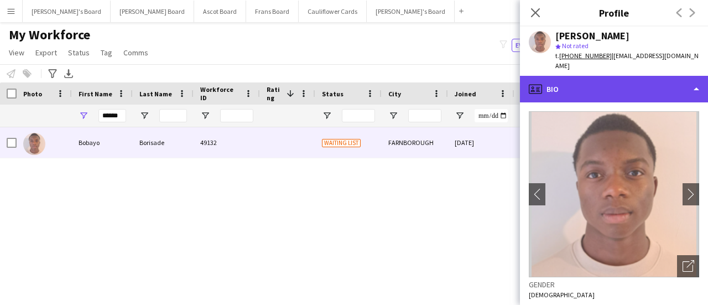
click at [630, 81] on div "profile Bio" at bounding box center [614, 89] width 188 height 27
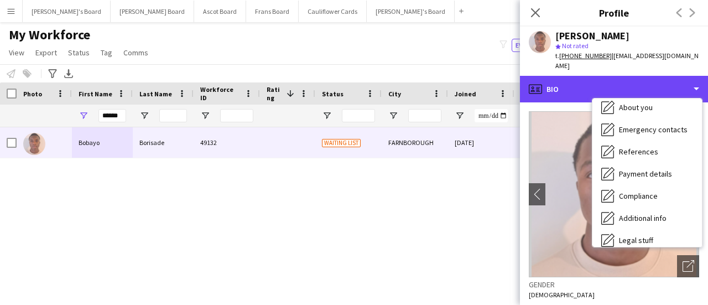
scroll to position [76, 0]
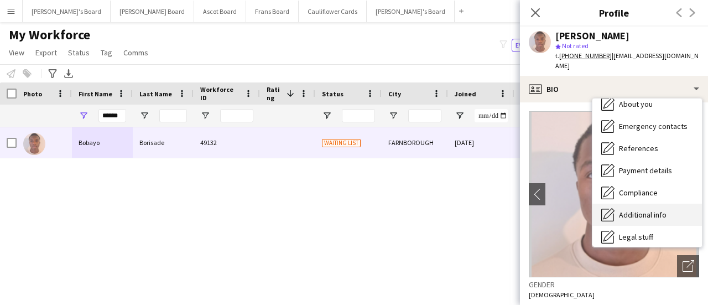
click at [666, 210] on span "Additional info" at bounding box center [643, 215] width 48 height 10
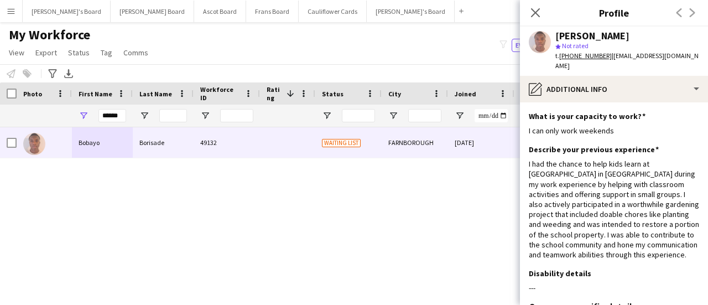
click at [401, 222] on div "Bobayo Borisade 49132 Waiting list FARNBOROUGH 22-07-2025 14 days 1 borisadebob…" at bounding box center [337, 202] width 675 height 150
click at [532, 14] on icon "Close pop-in" at bounding box center [535, 12] width 11 height 11
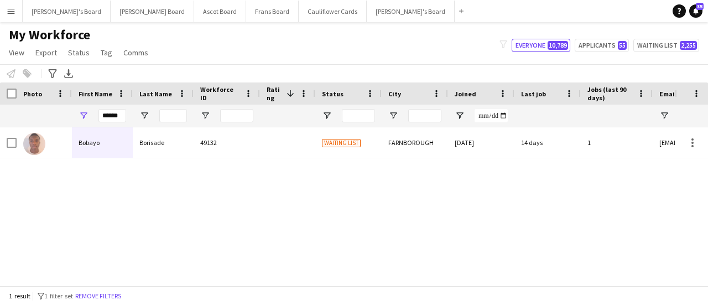
click at [327, 23] on main "My Workforce View Views Default view Compliance RTW Checks MANCHESTER Search UN…" at bounding box center [354, 156] width 708 height 268
click at [367, 14] on button "[PERSON_NAME]'s Board Close" at bounding box center [411, 12] width 88 height 22
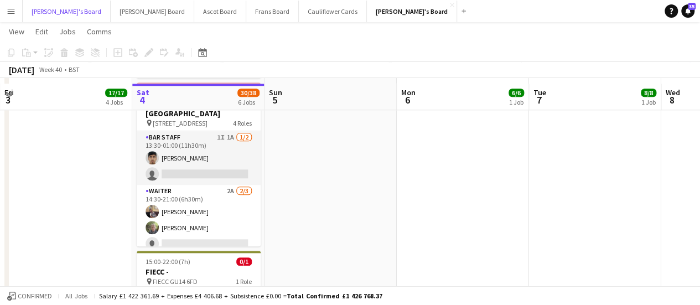
scroll to position [557, 0]
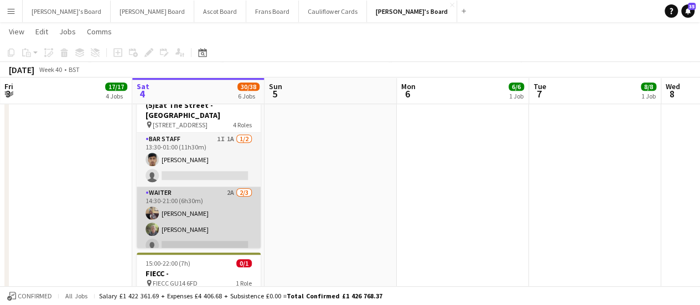
click at [224, 203] on app-card-role "Waiter 2A [DATE] 14:30-21:00 (6h30m) [PERSON_NAME] [PERSON_NAME] single-neutral…" at bounding box center [199, 221] width 124 height 70
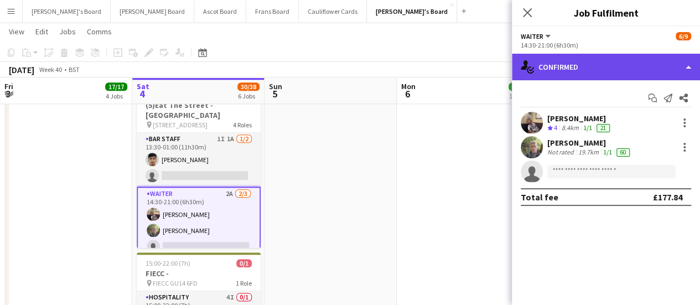
click at [560, 76] on div "single-neutral-actions-check-2 Confirmed" at bounding box center [606, 67] width 188 height 27
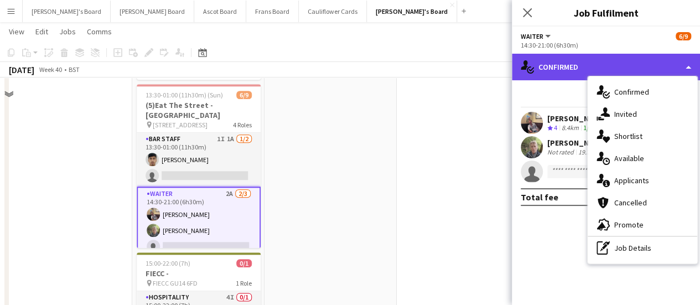
scroll to position [505, 0]
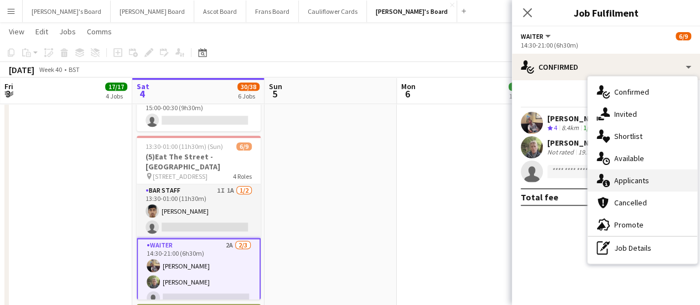
click at [653, 180] on div "single-neutral-actions-information Applicants" at bounding box center [641, 180] width 109 height 22
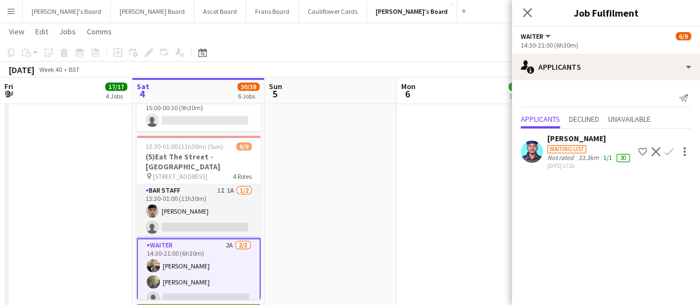
click at [414, 196] on app-date-cell "09:00-17:00 (8h) 6/6 SFG WAREHOUSE - [GEOGRAPHIC_DATA] pin Guilford Gu3 2dx 2 R…" at bounding box center [462, 99] width 132 height 963
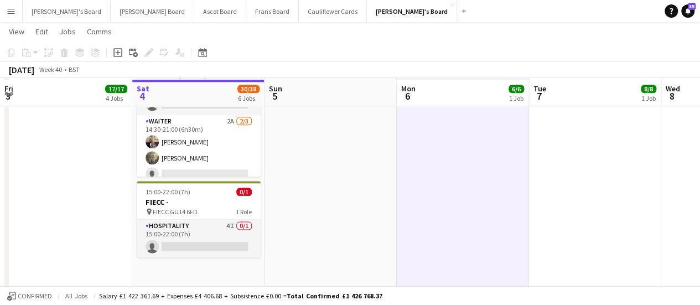
scroll to position [630, 0]
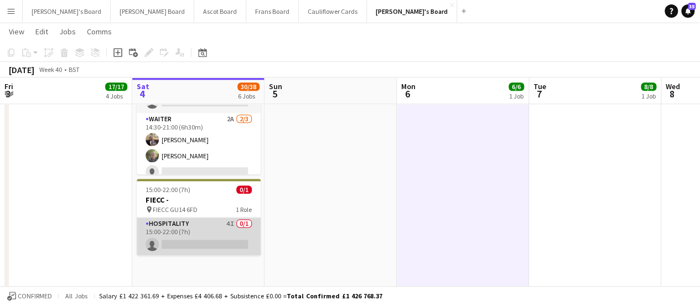
click at [220, 226] on app-card-role "Hospitality 4I 0/1 15:00-22:00 (7h) single-neutral-actions" at bounding box center [199, 236] width 124 height 38
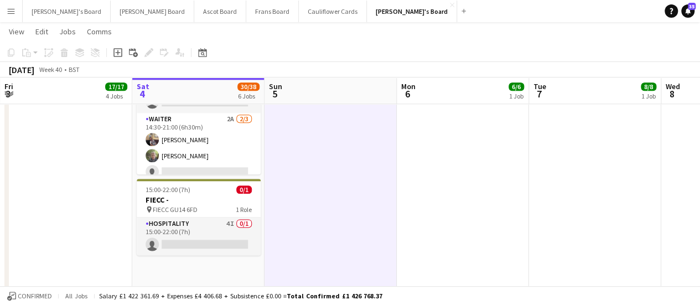
click at [699, 166] on html "Menu Boards Boards Boards All jobs Status Workforce Workforce My Workforce Recr…" at bounding box center [350, 122] width 700 height 1505
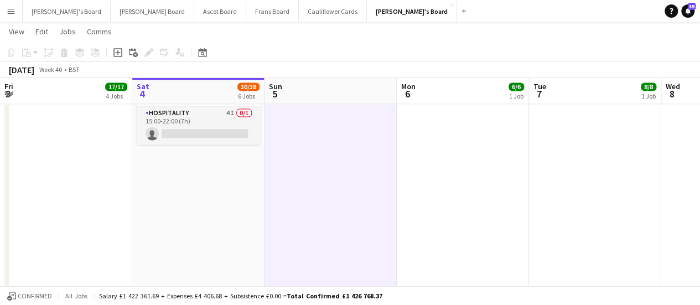
scroll to position [752, 0]
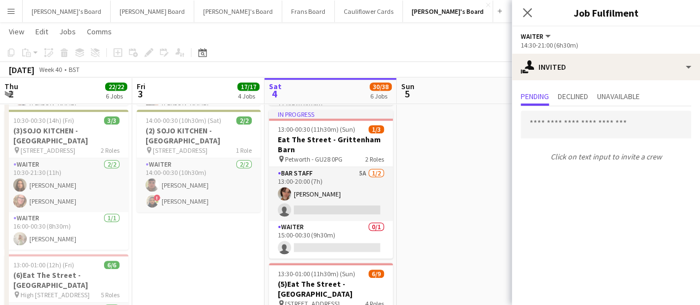
scroll to position [0, 353]
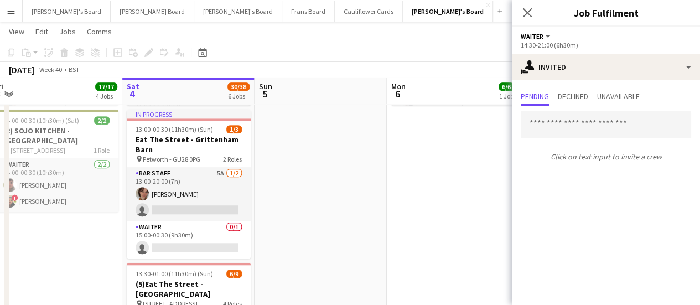
drag, startPoint x: 161, startPoint y: 184, endPoint x: 371, endPoint y: 187, distance: 210.2
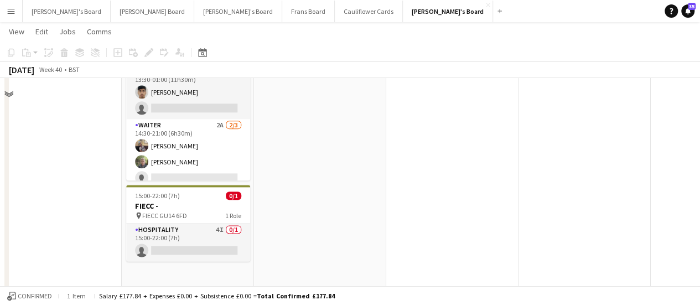
scroll to position [639, 0]
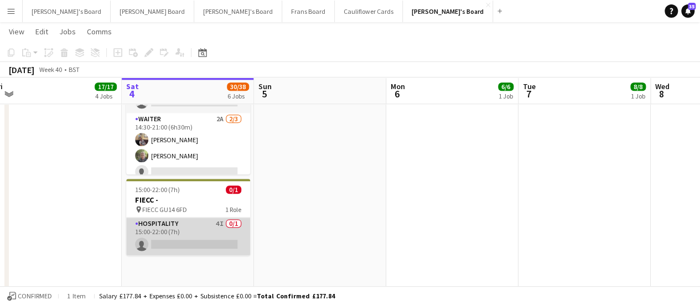
click at [211, 233] on app-card-role "Hospitality 4I 0/1 15:00-22:00 (7h) single-neutral-actions" at bounding box center [188, 236] width 124 height 38
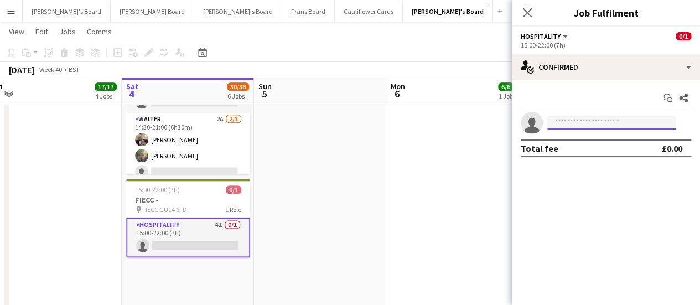
click at [638, 125] on input at bounding box center [611, 122] width 128 height 13
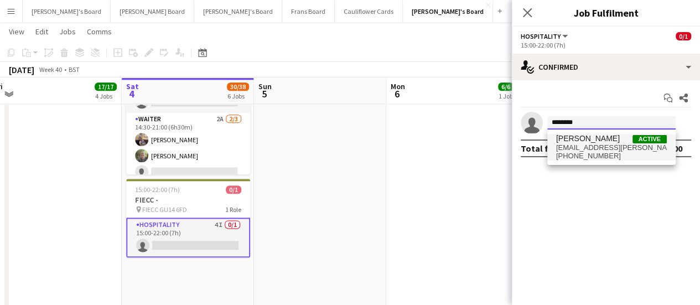
type input "********"
click at [606, 150] on span "[EMAIL_ADDRESS][PERSON_NAME][DOMAIN_NAME]" at bounding box center [611, 147] width 111 height 9
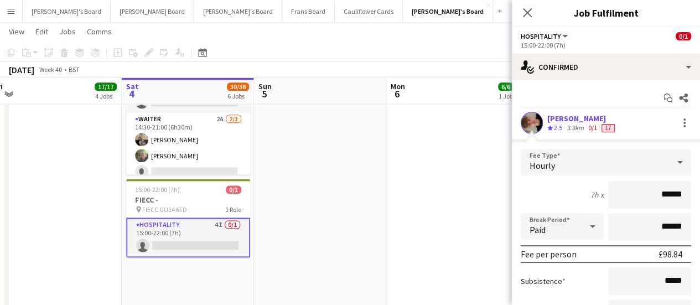
scroll to position [112, 0]
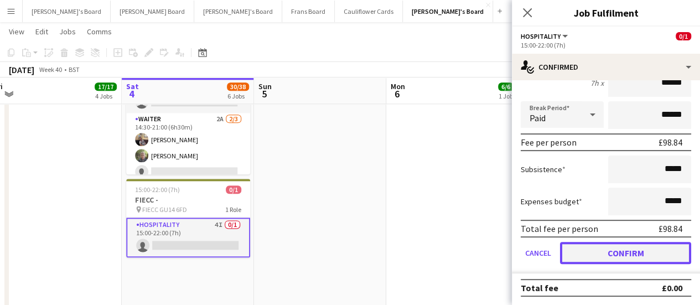
click at [581, 254] on button "Confirm" at bounding box center [625, 253] width 131 height 22
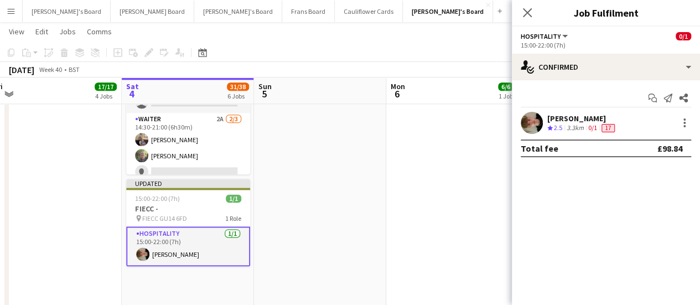
scroll to position [0, 0]
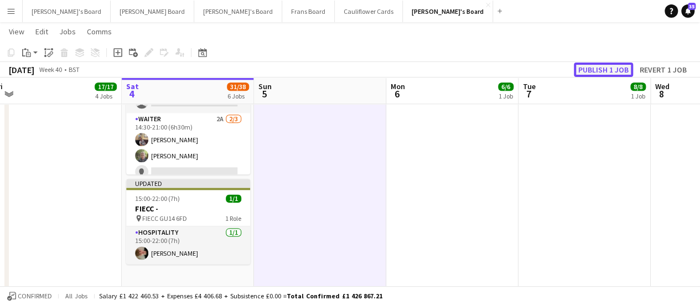
click at [607, 66] on button "Publish 1 job" at bounding box center [602, 69] width 59 height 14
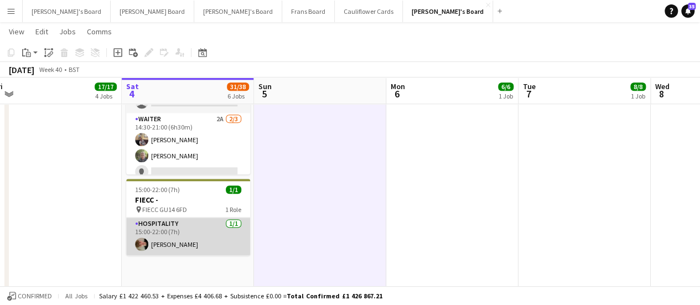
click at [171, 244] on app-card-role "Hospitality 1/1 15:00-22:00 (7h) Oscar Englart" at bounding box center [188, 236] width 124 height 38
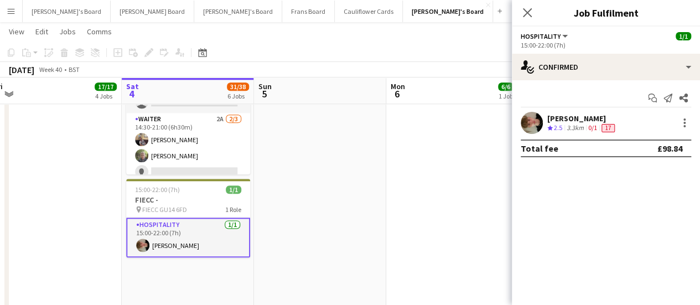
click at [595, 123] on app-skills-label "0/1" at bounding box center [592, 127] width 9 height 8
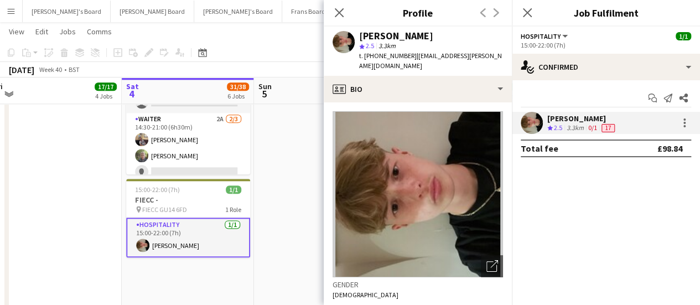
click at [408, 56] on span "t. +4407421705121" at bounding box center [388, 55] width 58 height 8
drag, startPoint x: 409, startPoint y: 56, endPoint x: 379, endPoint y: 55, distance: 29.9
click at [379, 55] on span "t. +4407421705121" at bounding box center [388, 55] width 58 height 8
click at [379, 59] on span "t. +4407421705121" at bounding box center [388, 55] width 58 height 8
drag, startPoint x: 377, startPoint y: 58, endPoint x: 409, endPoint y: 55, distance: 32.1
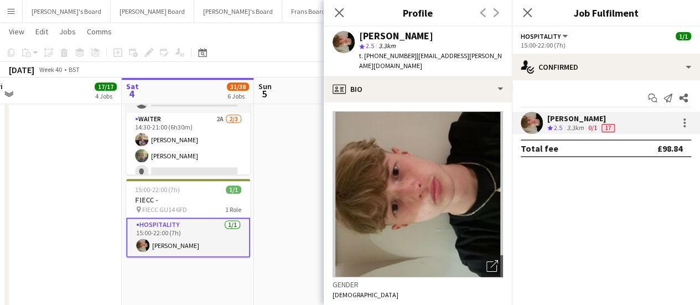
click at [409, 55] on span "t. +4407421705121" at bounding box center [388, 55] width 58 height 8
copy span "7421705121"
click at [337, 13] on icon at bounding box center [338, 12] width 11 height 11
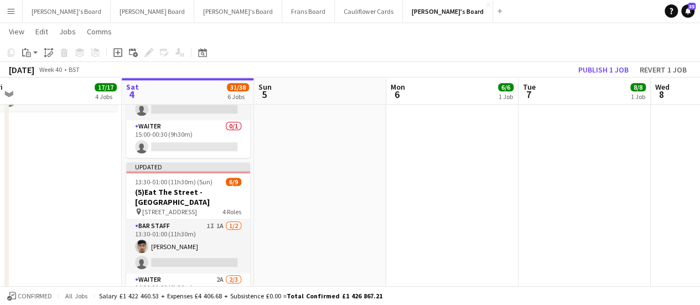
scroll to position [480, 0]
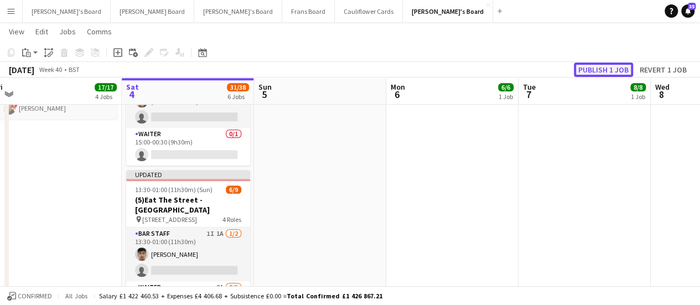
click at [610, 71] on button "Publish 1 job" at bounding box center [602, 69] width 59 height 14
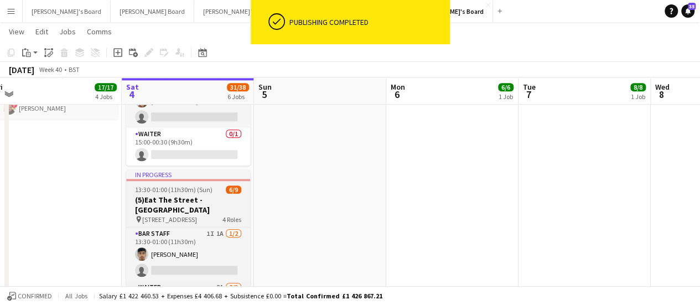
click at [193, 196] on h3 "(5)Eat The Street -[GEOGRAPHIC_DATA]" at bounding box center [188, 205] width 124 height 20
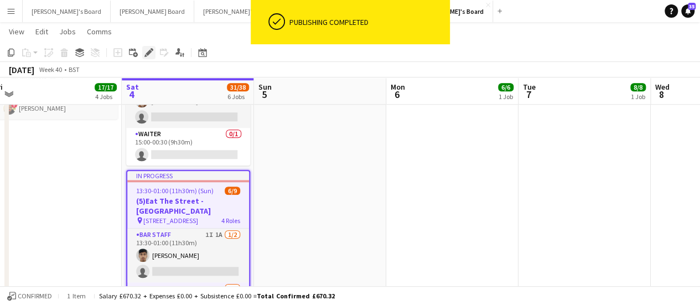
click at [150, 54] on icon "Edit" at bounding box center [148, 52] width 9 height 9
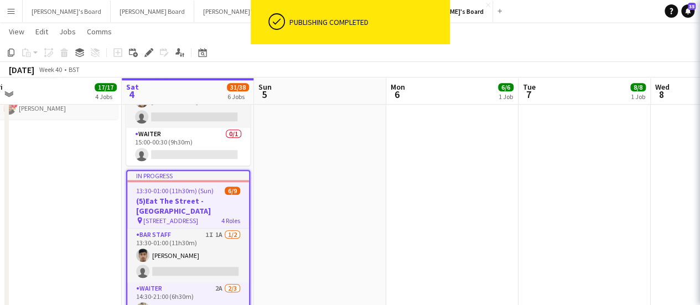
type input "*********"
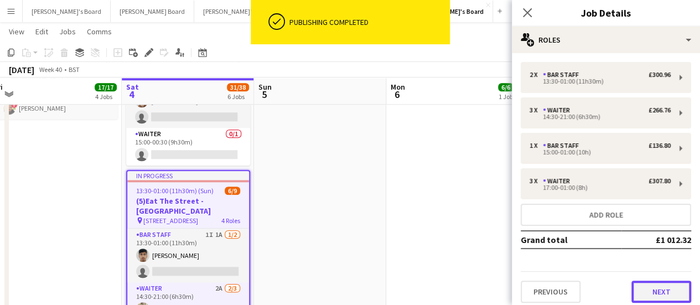
click at [636, 286] on button "Next" at bounding box center [661, 291] width 60 height 22
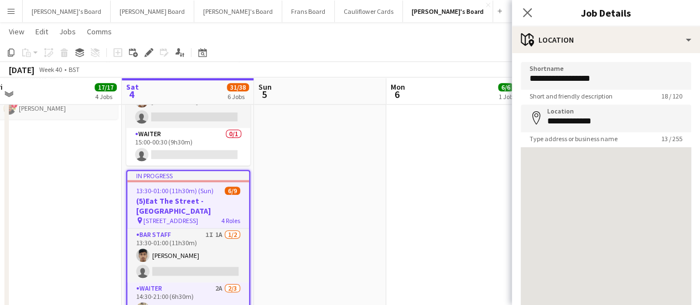
scroll to position [86, 0]
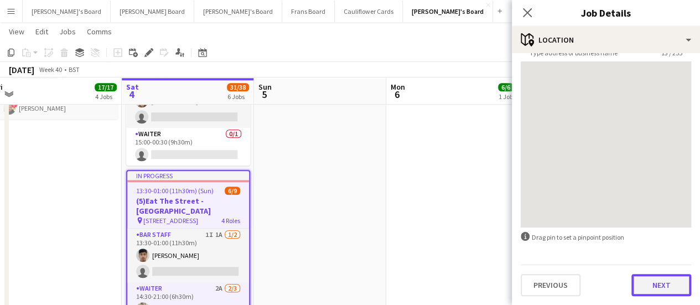
click at [659, 283] on button "Next" at bounding box center [661, 285] width 60 height 22
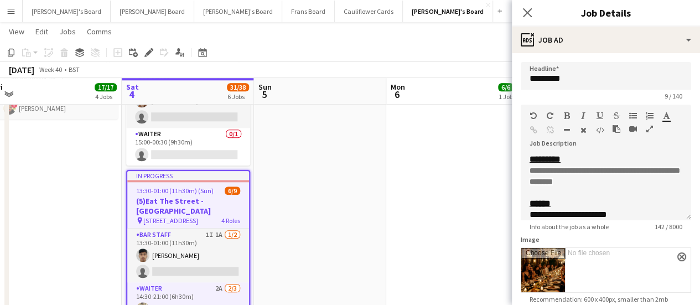
scroll to position [0, 0]
click at [654, 179] on span "**********" at bounding box center [604, 175] width 150 height 19
click at [307, 215] on app-date-cell at bounding box center [320, 125] width 132 height 963
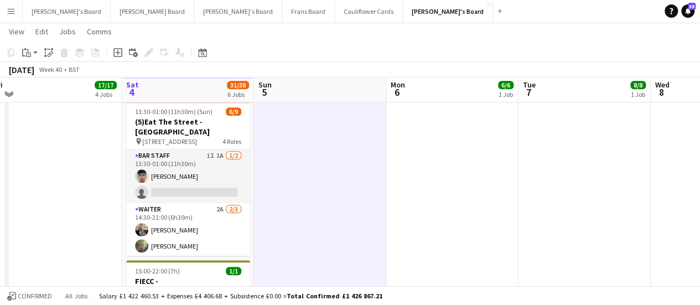
scroll to position [546, 0]
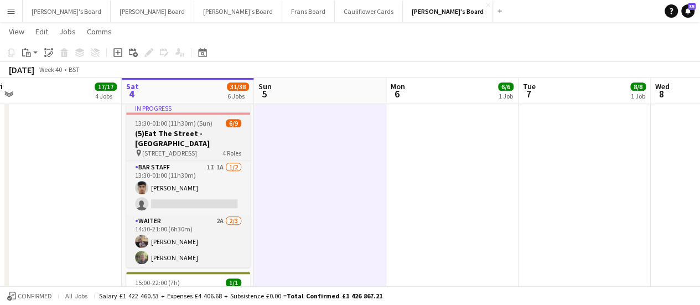
click at [191, 130] on h3 "(5)Eat The Street -[GEOGRAPHIC_DATA]" at bounding box center [188, 138] width 124 height 20
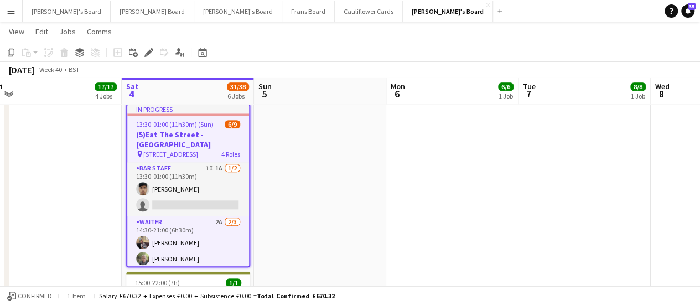
click at [192, 135] on h3 "(5)Eat The Street -[GEOGRAPHIC_DATA]" at bounding box center [188, 139] width 122 height 20
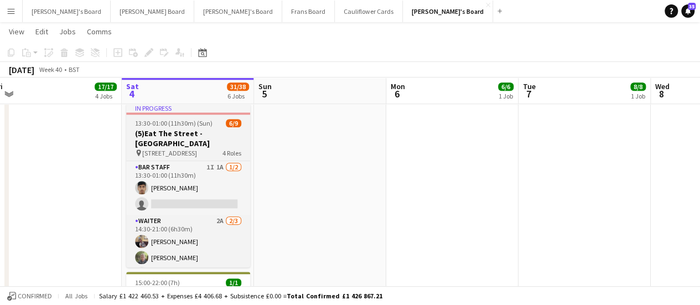
click at [192, 135] on h3 "(5)Eat The Street -[GEOGRAPHIC_DATA]" at bounding box center [188, 138] width 124 height 20
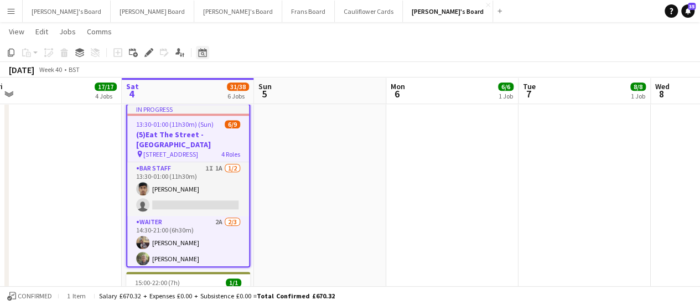
click at [201, 53] on icon "Date picker" at bounding box center [202, 52] width 9 height 9
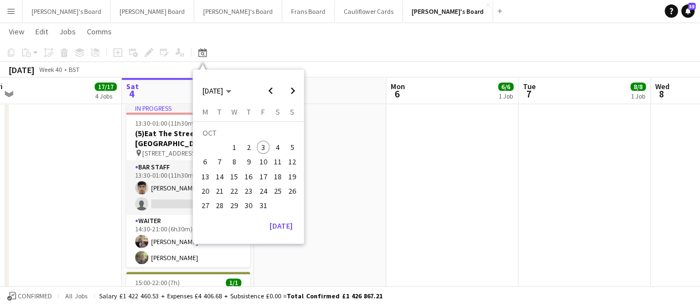
click at [359, 170] on app-date-cell at bounding box center [320, 59] width 132 height 963
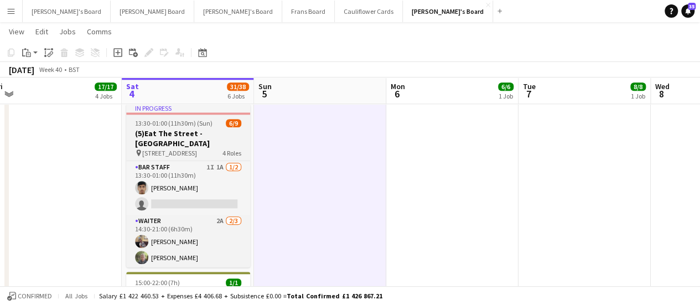
click at [155, 129] on h3 "(5)Eat The Street -[GEOGRAPHIC_DATA]" at bounding box center [188, 138] width 124 height 20
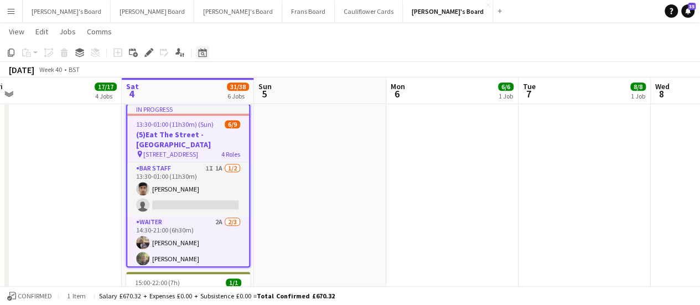
click at [208, 50] on div "Date picker" at bounding box center [202, 52] width 13 height 13
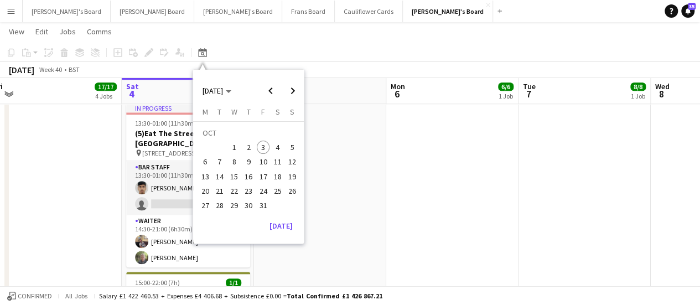
click at [380, 202] on app-date-cell at bounding box center [320, 59] width 132 height 963
